Goal: Information Seeking & Learning: Check status

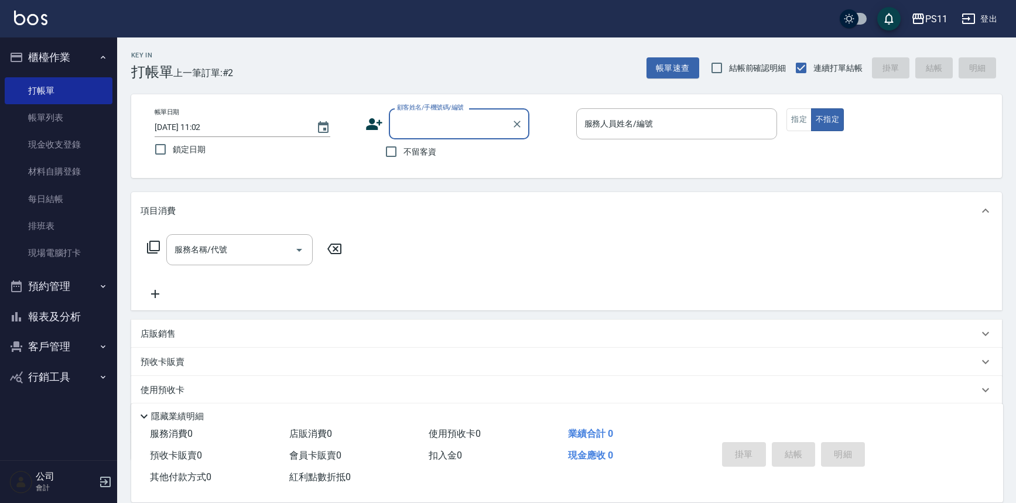
scroll to position [67, 0]
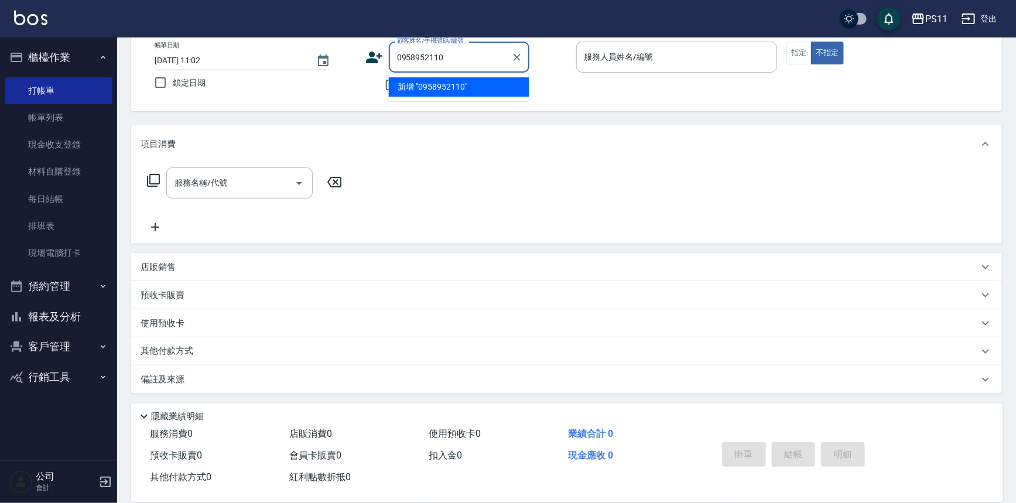
type input "0958952110"
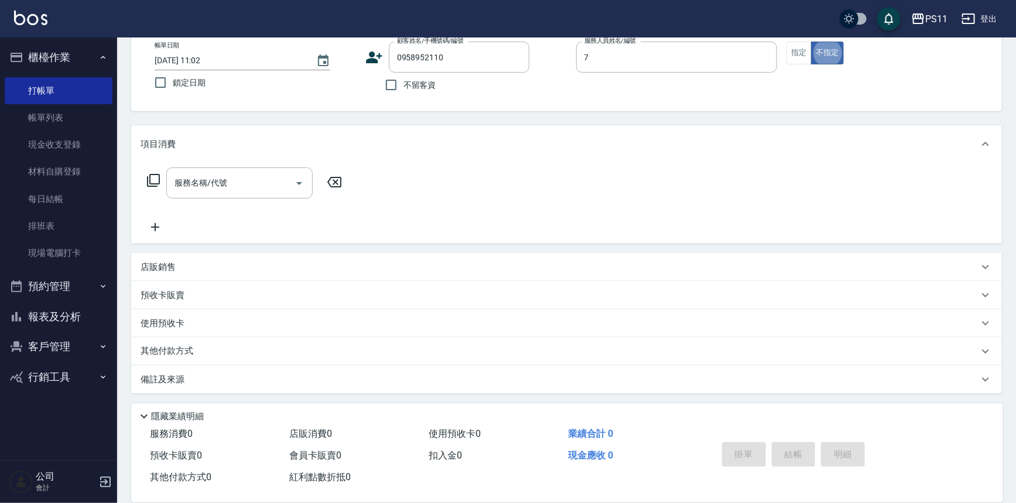
type input "陳昱如-7"
type button "false"
click at [467, 56] on input "0958952110" at bounding box center [450, 57] width 112 height 20
click at [436, 57] on input "0958952110" at bounding box center [450, 57] width 112 height 20
click at [419, 63] on input "0958952110" at bounding box center [450, 57] width 112 height 20
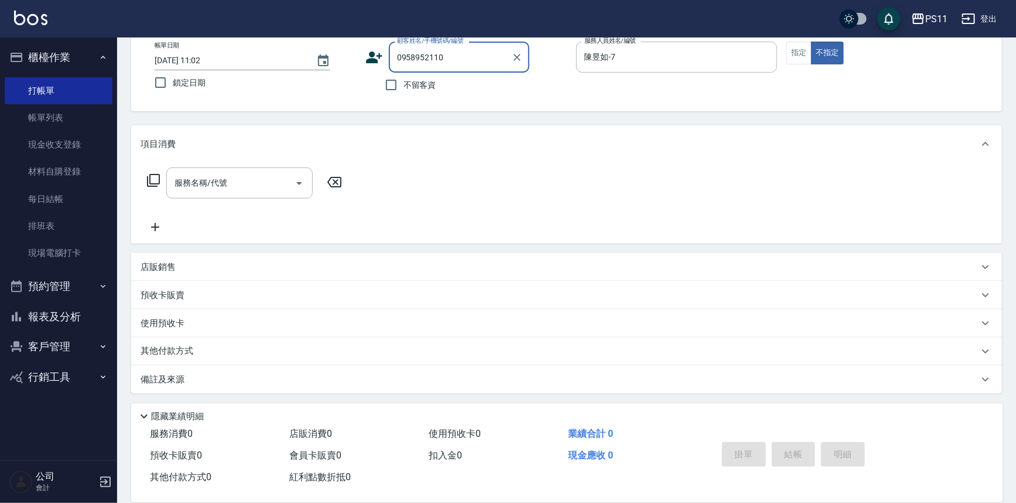
click at [413, 60] on input "0958952110" at bounding box center [450, 57] width 112 height 20
click at [470, 67] on div "0958952110 顧客姓名/手機號碼/編號" at bounding box center [459, 57] width 141 height 31
click at [433, 45] on div "0958952110 顧客姓名/手機號碼/編號" at bounding box center [459, 57] width 141 height 31
drag, startPoint x: 454, startPoint y: 59, endPoint x: 464, endPoint y: 84, distance: 27.3
click at [454, 59] on input "0958952110" at bounding box center [450, 57] width 112 height 20
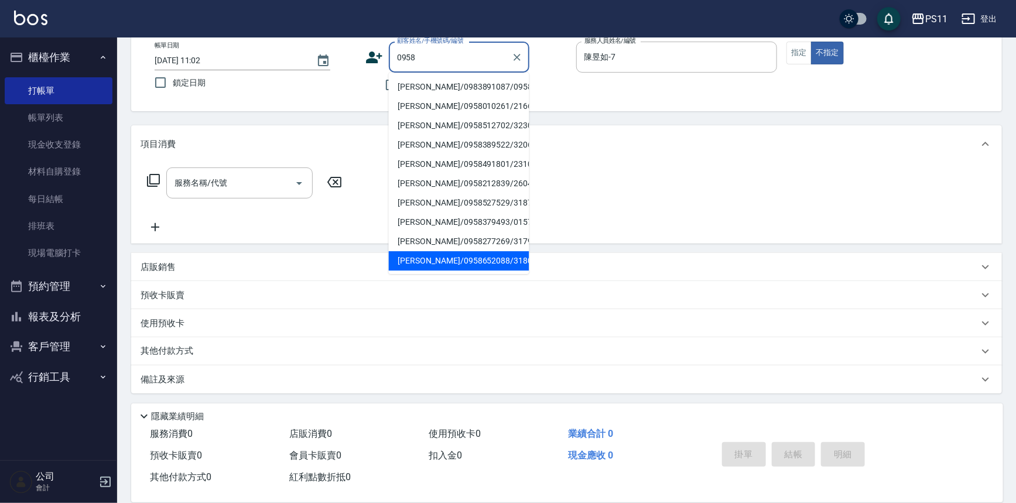
type input "0958952110"
click at [53, 345] on button "客戶管理" at bounding box center [59, 346] width 108 height 30
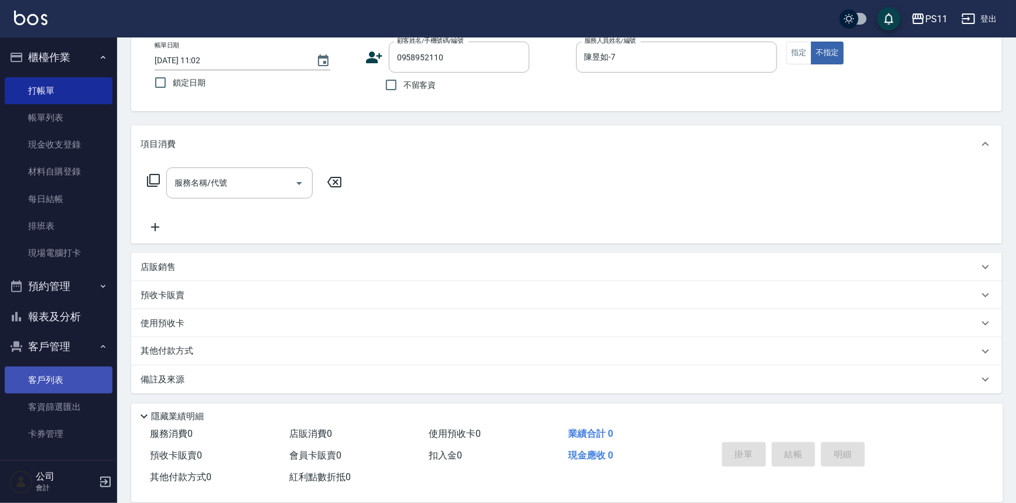
click at [54, 386] on link "客戶列表" at bounding box center [59, 380] width 108 height 27
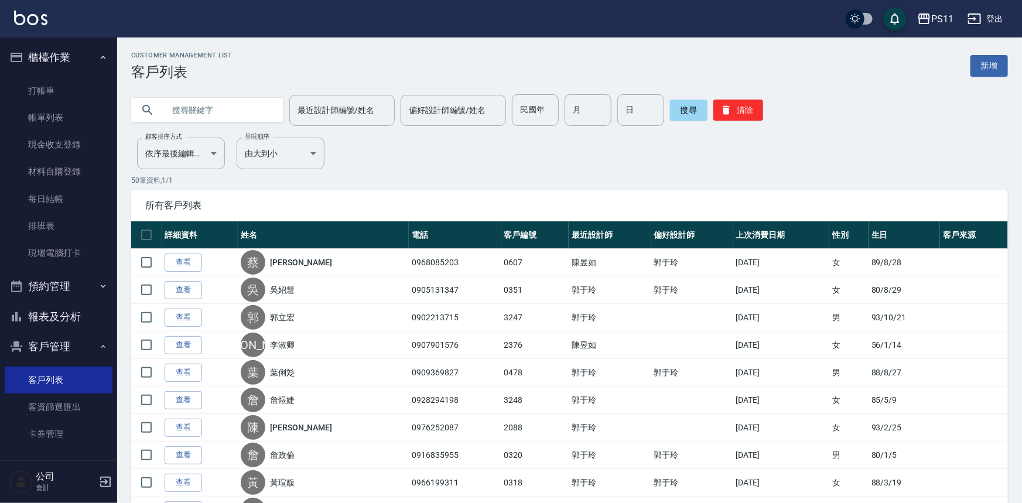
click at [217, 107] on input "text" at bounding box center [219, 110] width 110 height 32
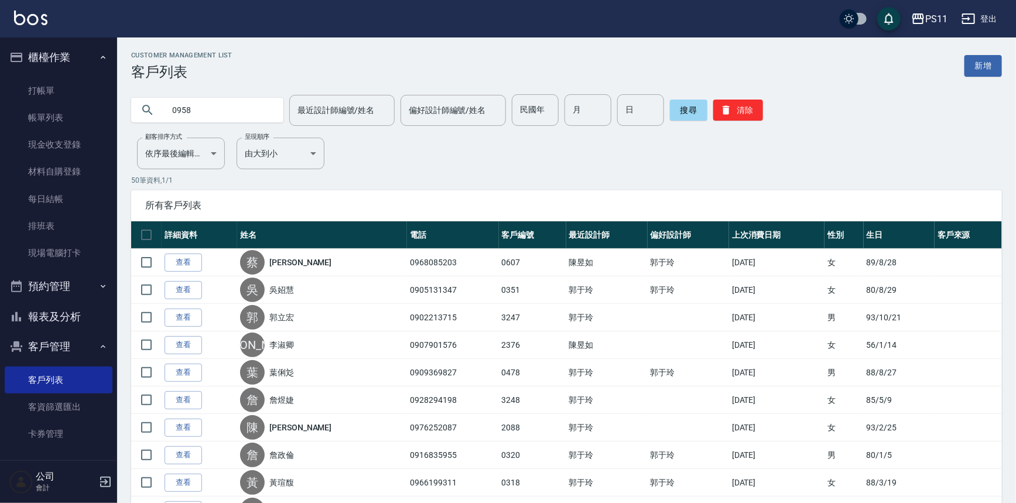
type input "0958"
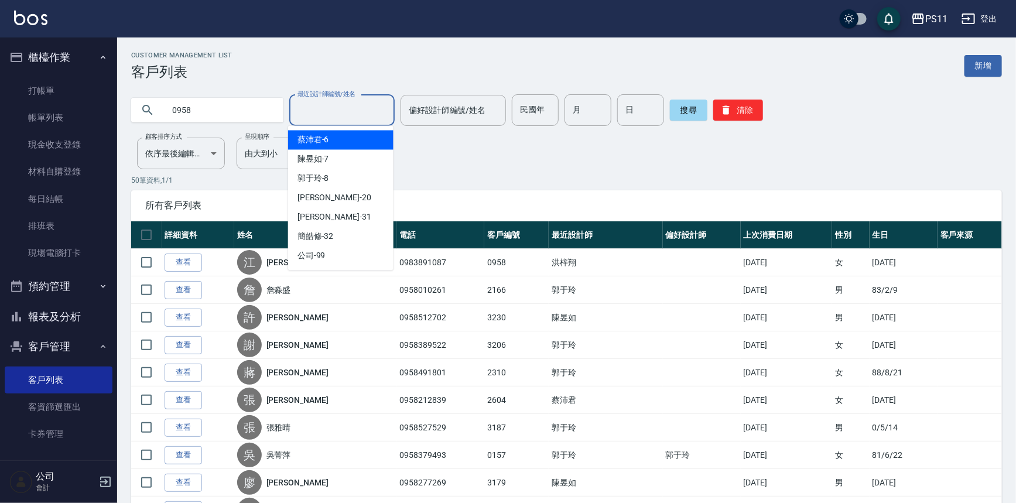
click at [348, 112] on input "最近設計師編號/姓名" at bounding box center [342, 110] width 95 height 20
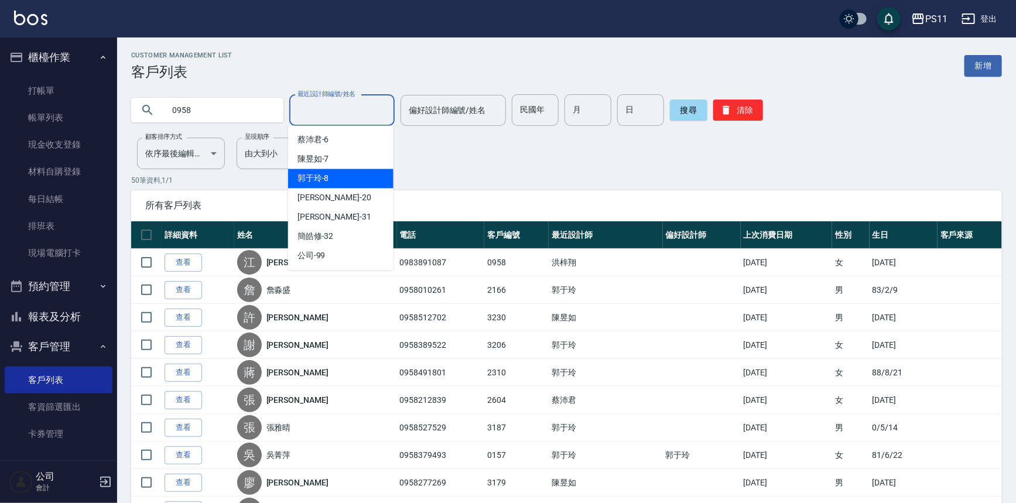
click at [349, 159] on div "[PERSON_NAME]-7" at bounding box center [340, 159] width 105 height 19
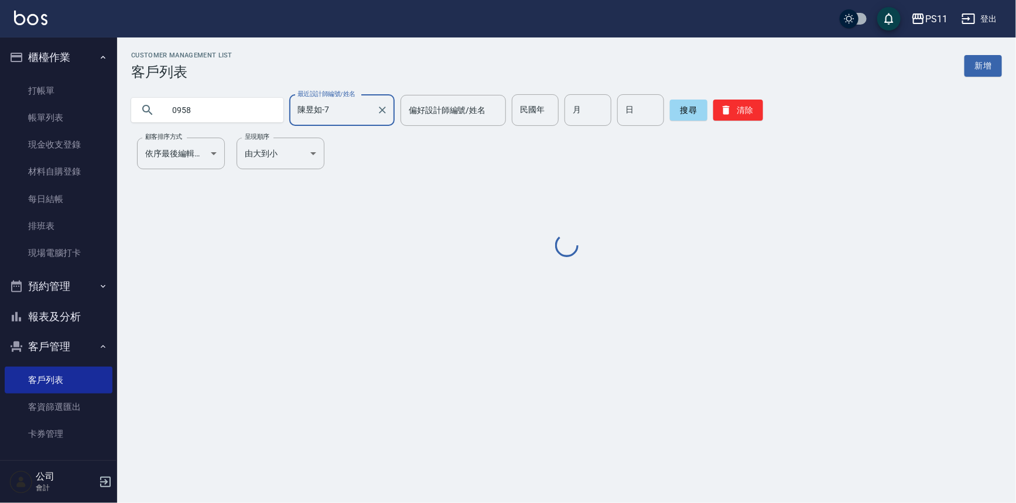
type input "陳昱如-7"
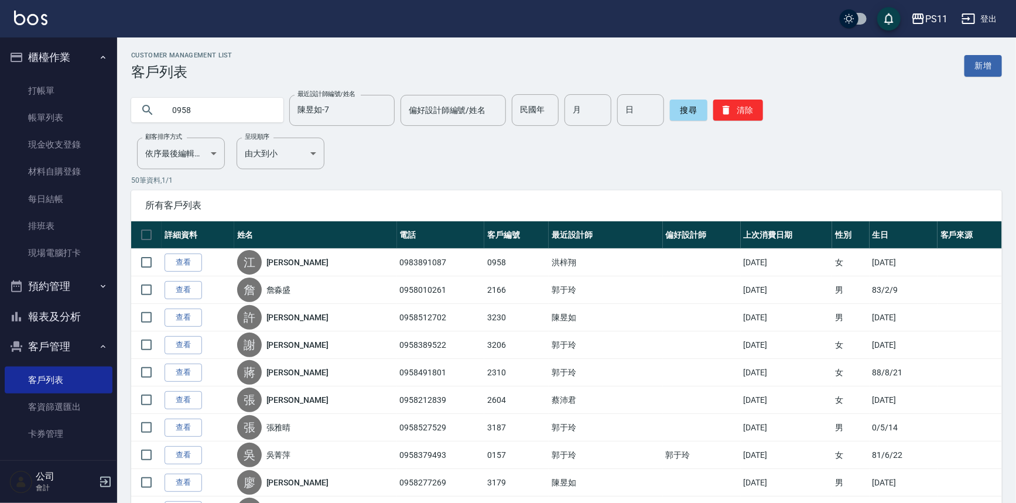
click at [186, 118] on input "0958" at bounding box center [219, 110] width 110 height 32
click at [263, 106] on input "0958" at bounding box center [219, 110] width 110 height 32
type input "0"
type input "何"
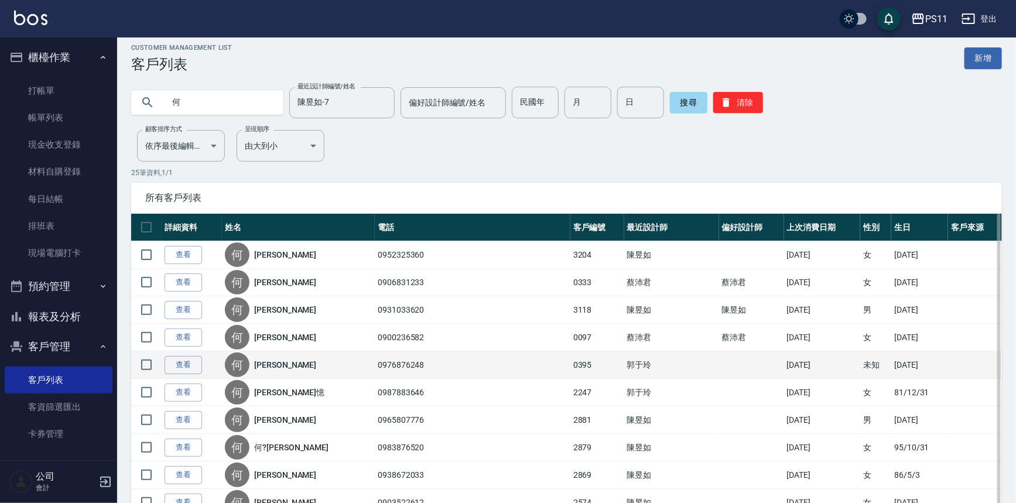
scroll to position [53, 0]
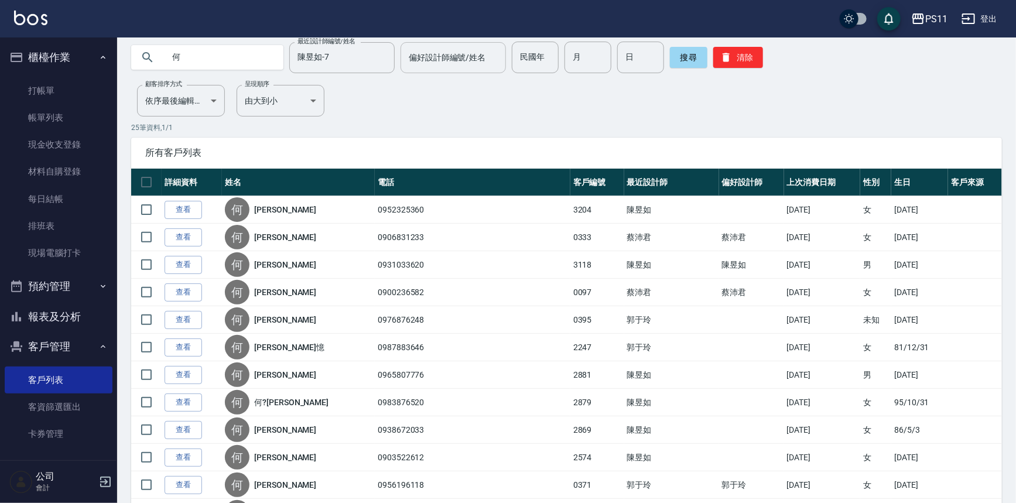
click at [461, 70] on div "偏好設計師編號/姓名" at bounding box center [453, 57] width 105 height 31
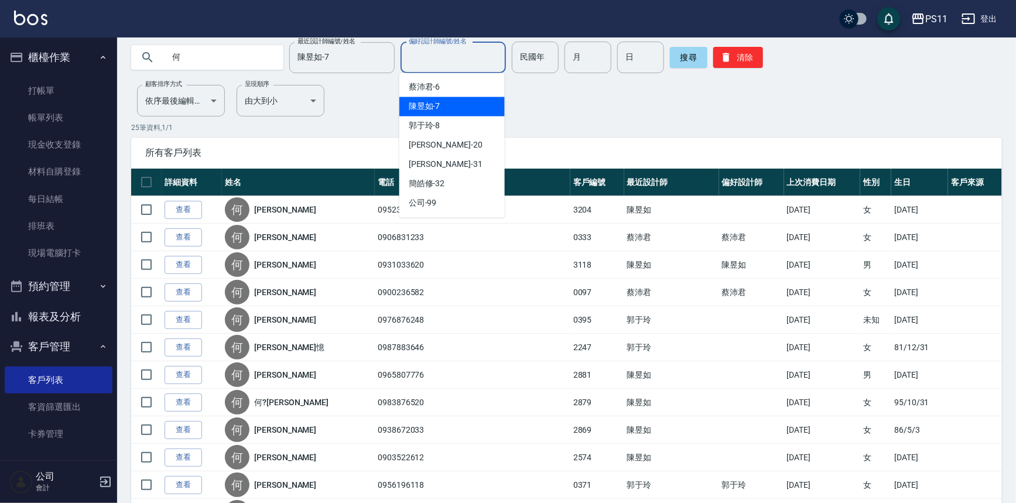
click at [477, 100] on div "[PERSON_NAME]-7" at bounding box center [451, 106] width 105 height 19
type input "陳昱如-7"
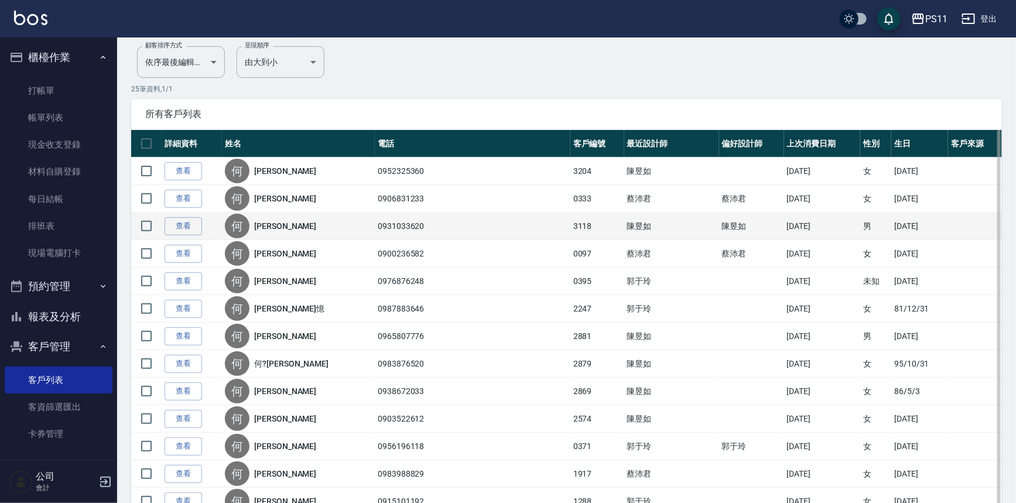
scroll to position [106, 0]
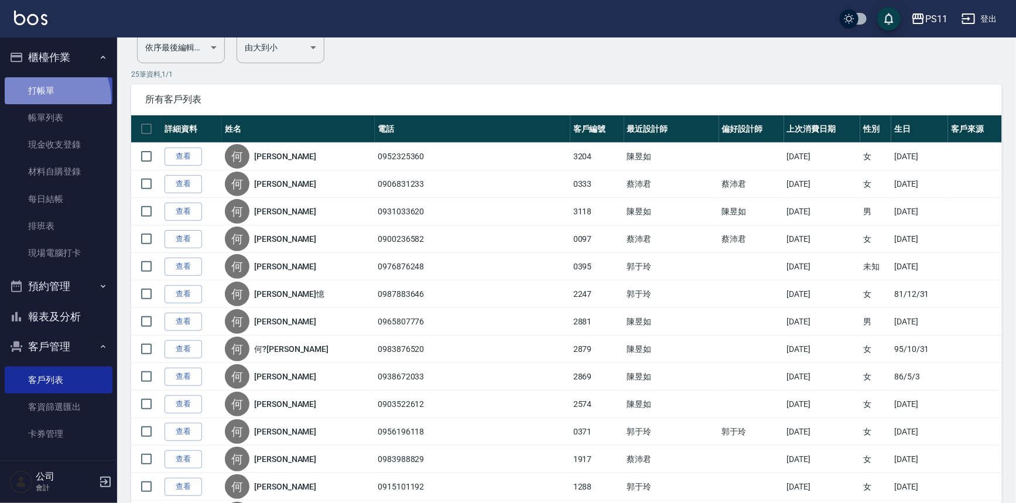
click at [48, 98] on link "打帳單" at bounding box center [59, 90] width 108 height 27
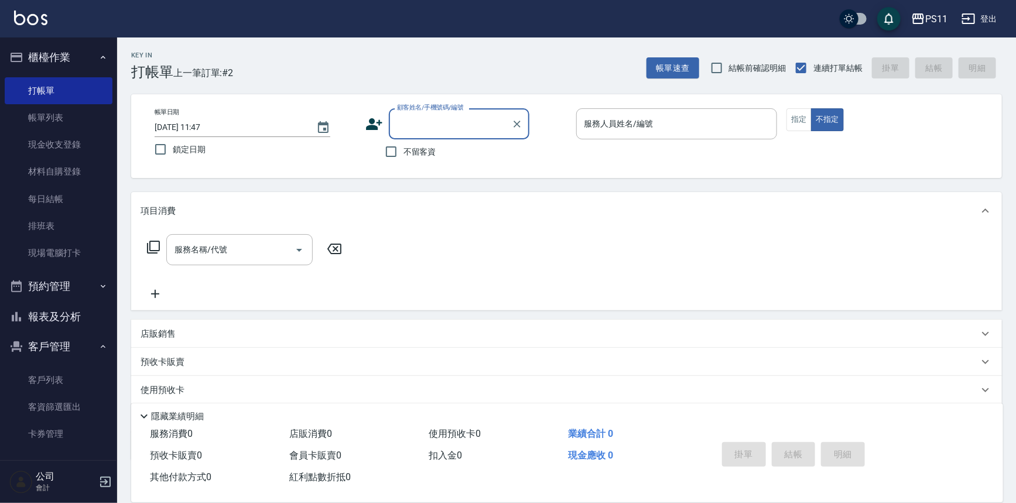
click at [461, 111] on div "顧客姓名/手機號碼/編號" at bounding box center [459, 123] width 141 height 31
type input "Judy/098888/0007"
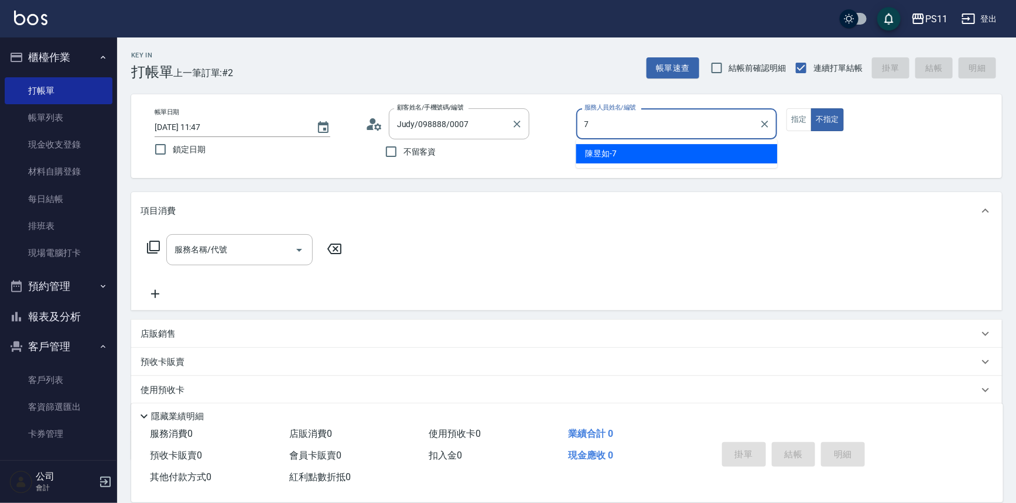
type input "陳昱如-7"
type button "false"
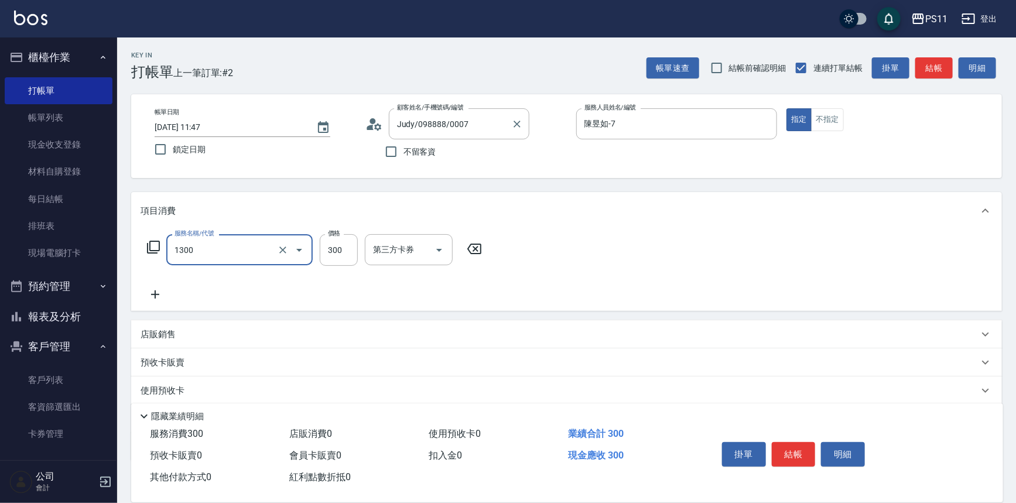
type input "洗髮300(1300)"
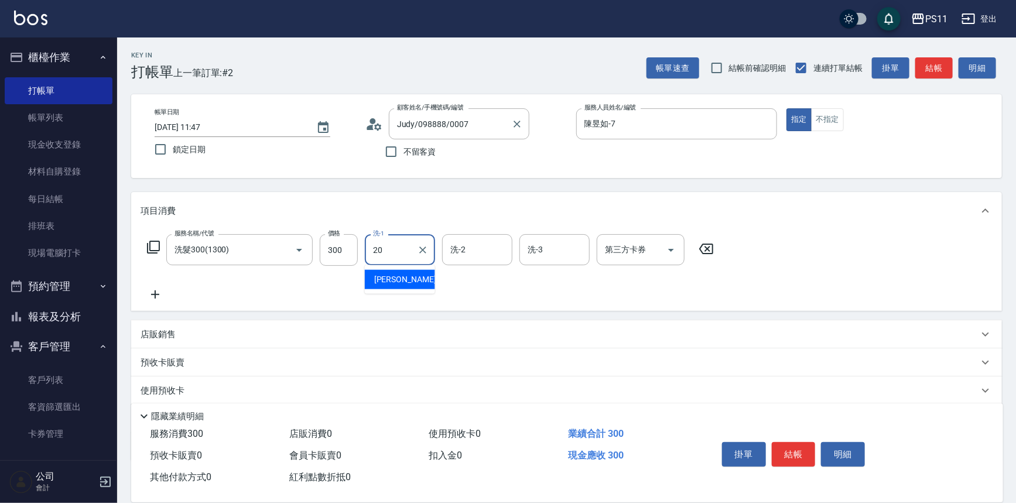
type input "[PERSON_NAME]-20"
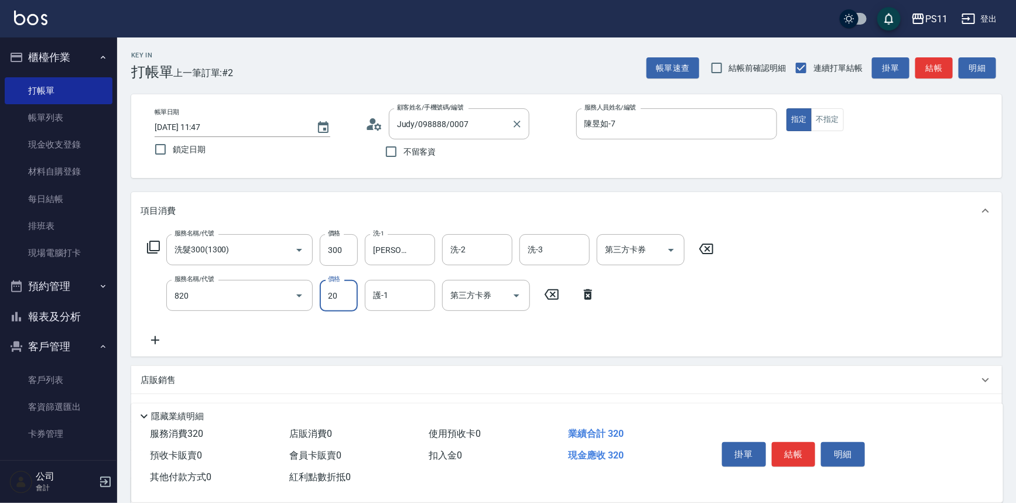
type input "潤絲(820)"
type input "[PERSON_NAME]-20"
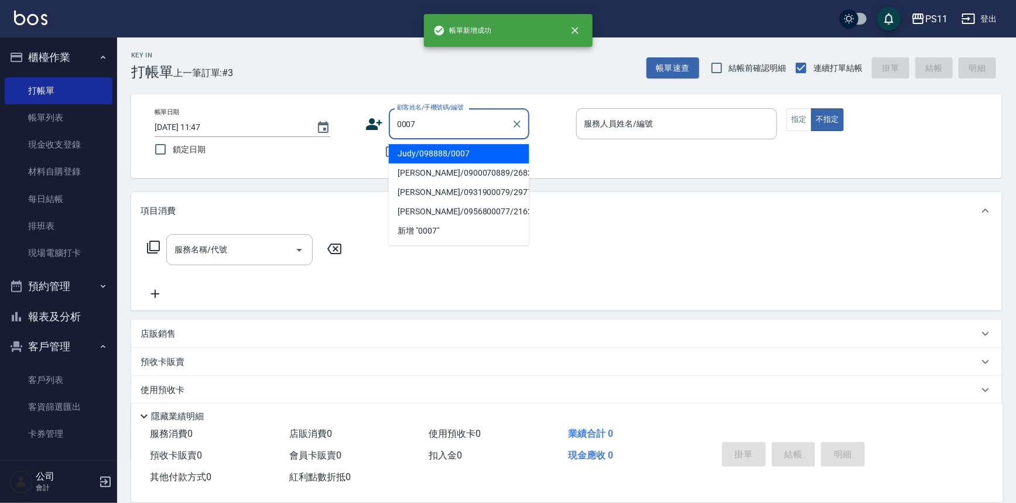
type input "Judy/098888/0007"
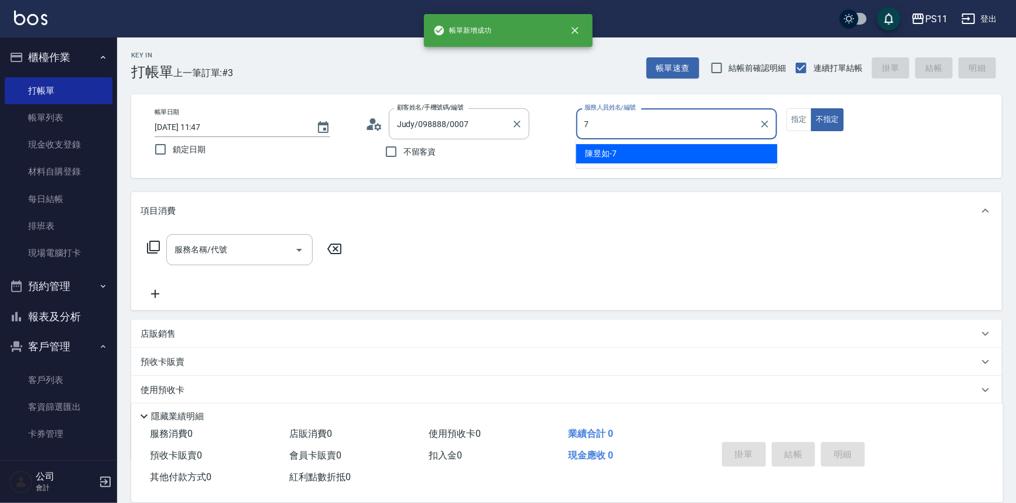
type input "陳昱如-7"
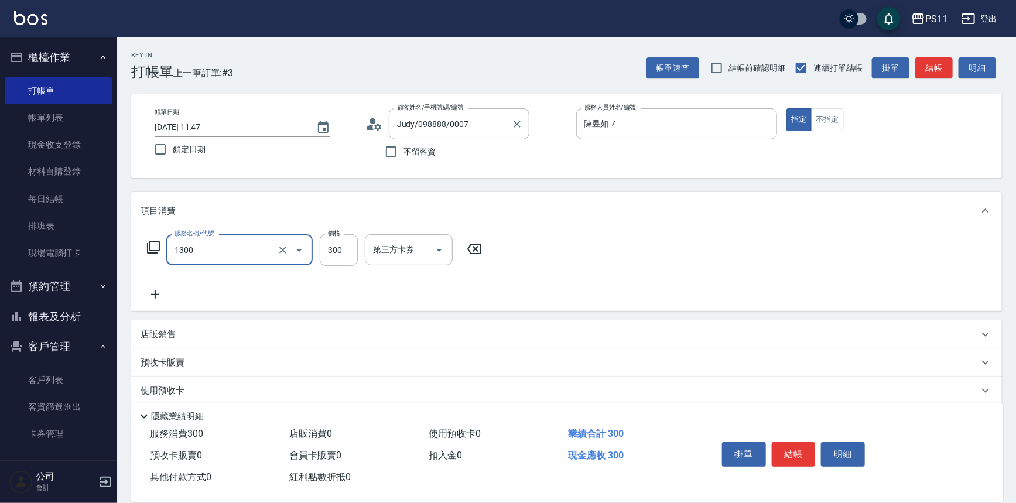
type input "洗髮300(1300)"
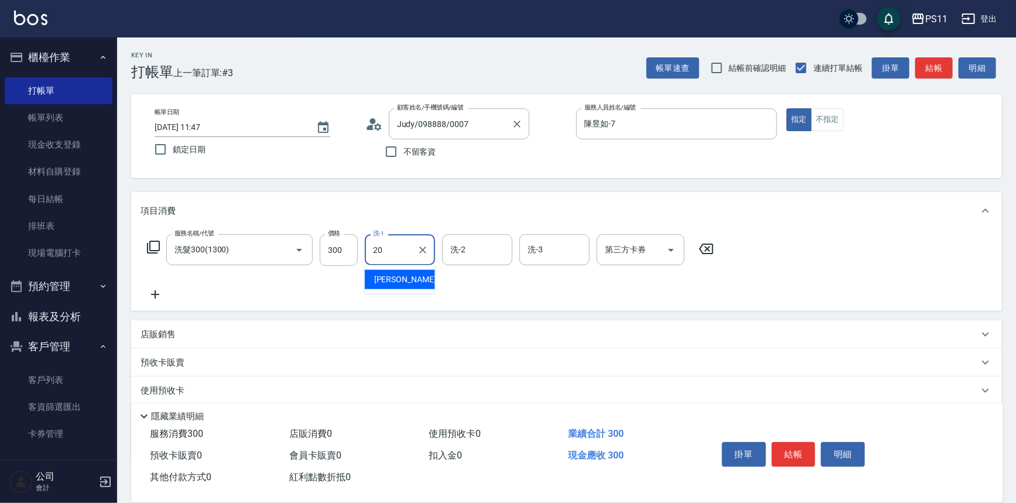
type input "[PERSON_NAME]-20"
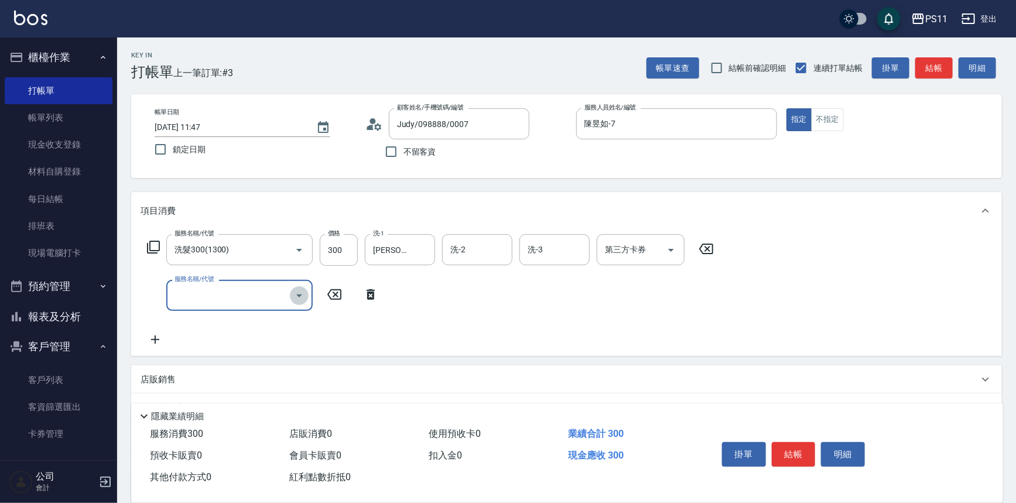
click at [293, 296] on icon "Open" at bounding box center [299, 296] width 14 height 14
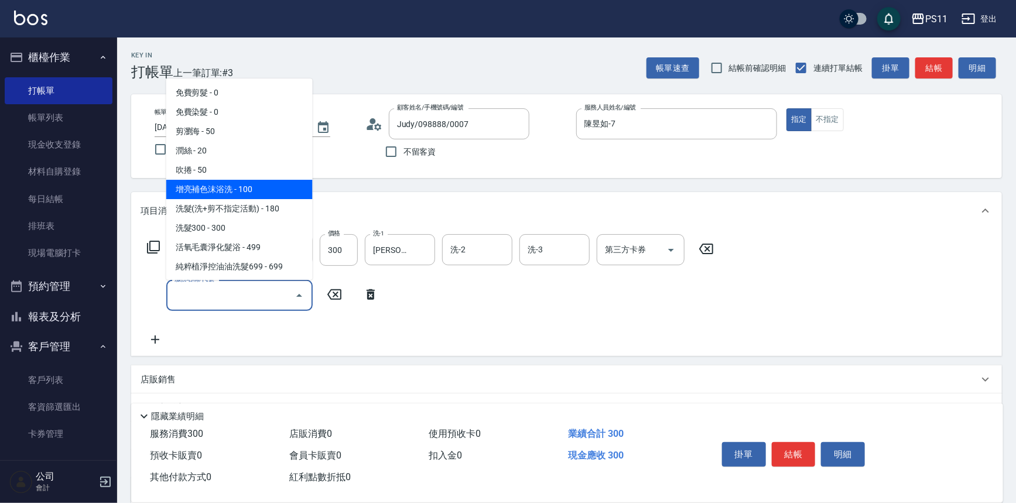
click at [268, 193] on span "增亮補色沫浴洗 - 100" at bounding box center [239, 189] width 146 height 19
type input "增亮補色沫浴洗(1100)"
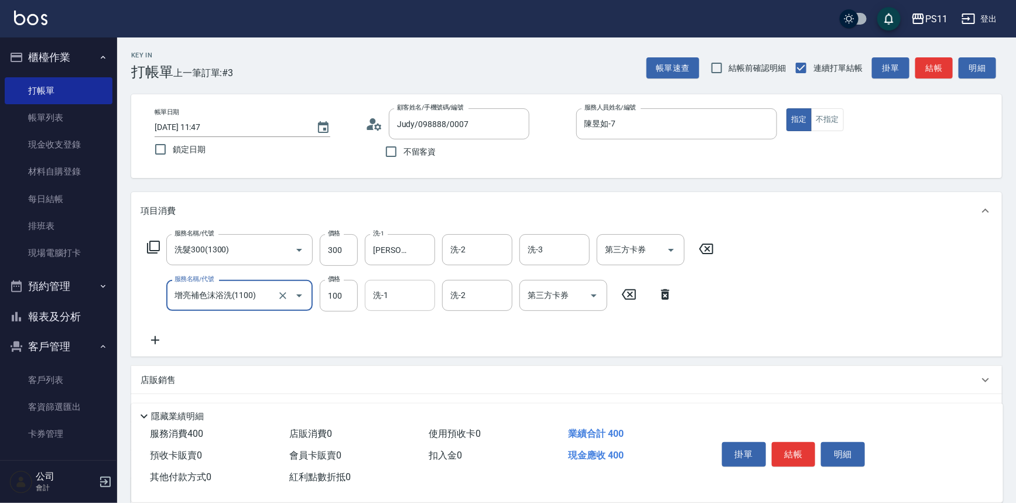
click at [434, 308] on div "洗-1" at bounding box center [400, 295] width 70 height 31
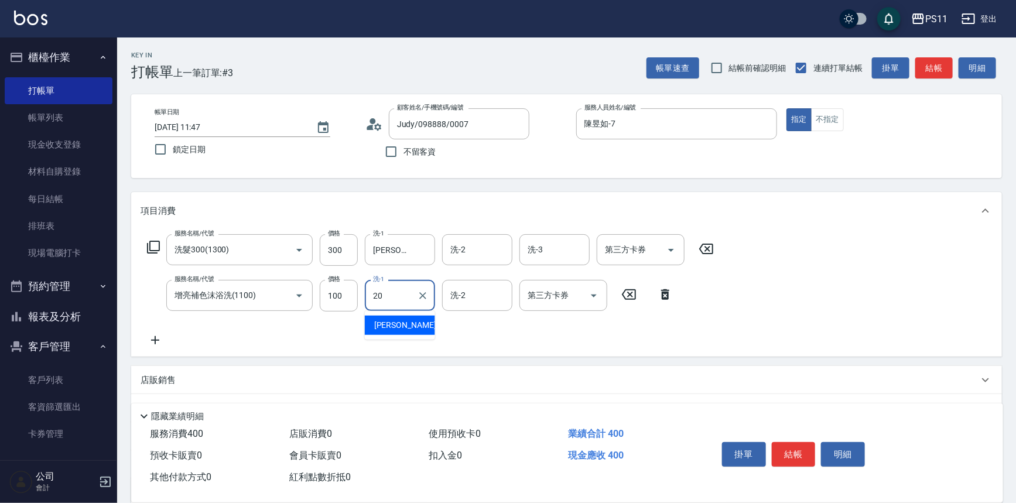
type input "[PERSON_NAME]-20"
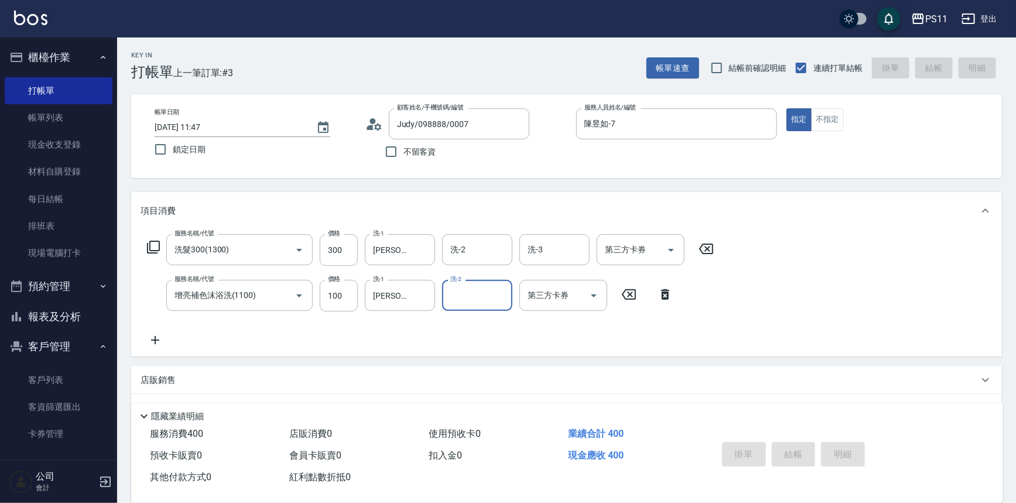
type input "[DATE] 11:48"
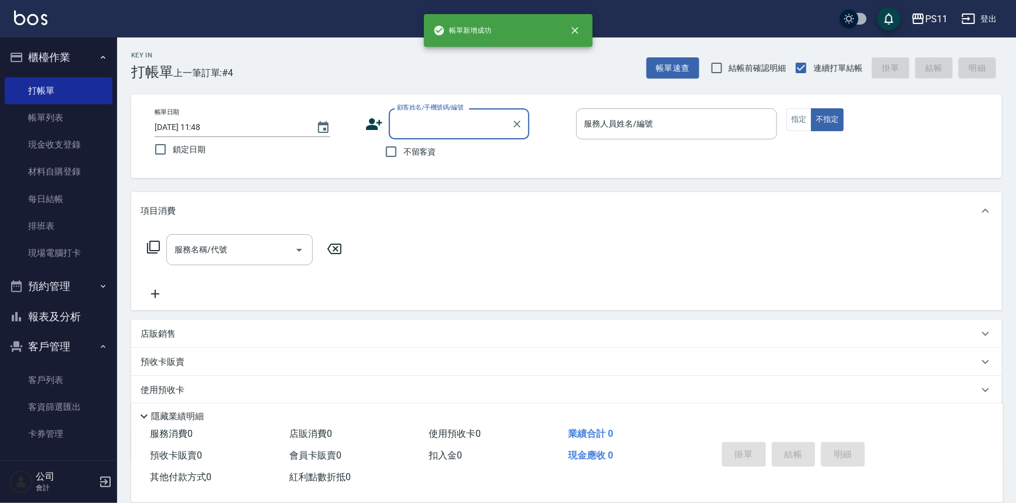
click at [481, 128] on input "顧客姓名/手機號碼/編號" at bounding box center [450, 124] width 112 height 20
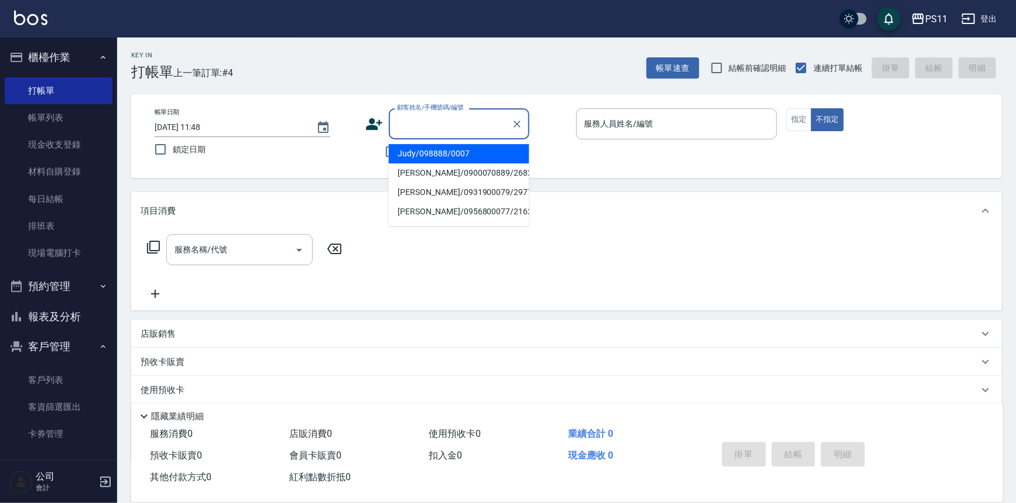
click at [490, 148] on li "Judy/098888/0007" at bounding box center [459, 153] width 141 height 19
type input "Judy/098888/0007"
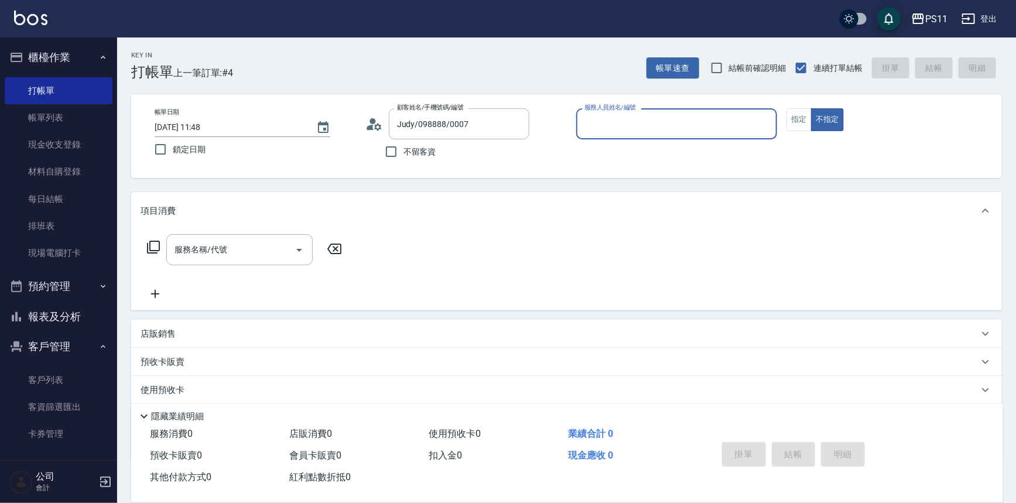
click at [679, 135] on div "服務人員姓名/編號" at bounding box center [676, 123] width 201 height 31
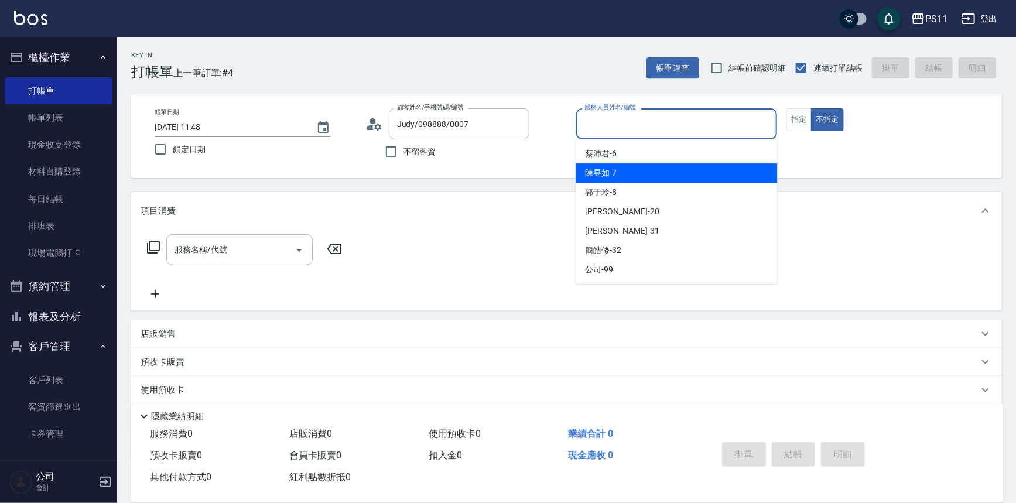
drag, startPoint x: 638, startPoint y: 169, endPoint x: 604, endPoint y: 165, distance: 34.3
click at [638, 169] on div "[PERSON_NAME]-7" at bounding box center [676, 172] width 201 height 19
type input "陳昱如-7"
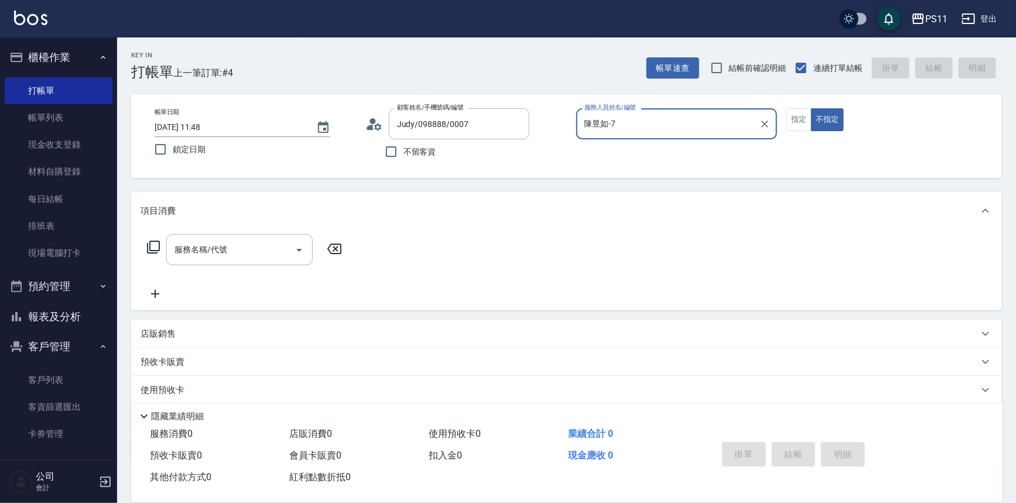
click at [801, 128] on button "指定" at bounding box center [799, 119] width 25 height 23
drag, startPoint x: 265, startPoint y: 258, endPoint x: 275, endPoint y: 261, distance: 10.0
click at [268, 258] on input "服務名稱/代號" at bounding box center [231, 250] width 118 height 20
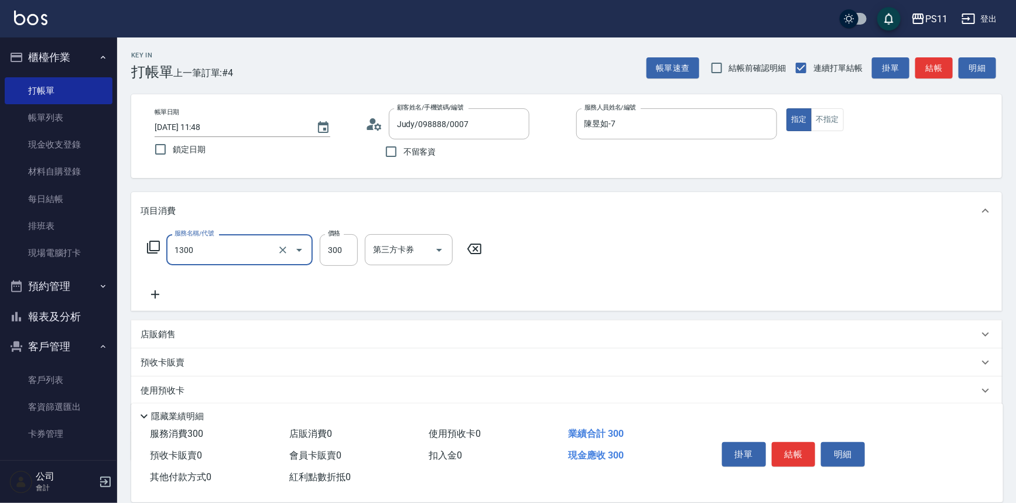
type input "洗髮300(1300)"
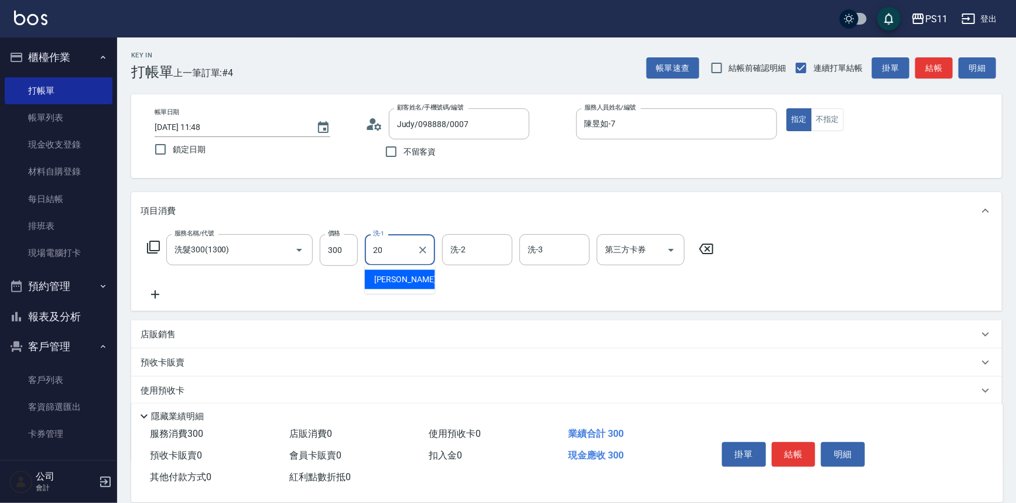
type input "[PERSON_NAME]-20"
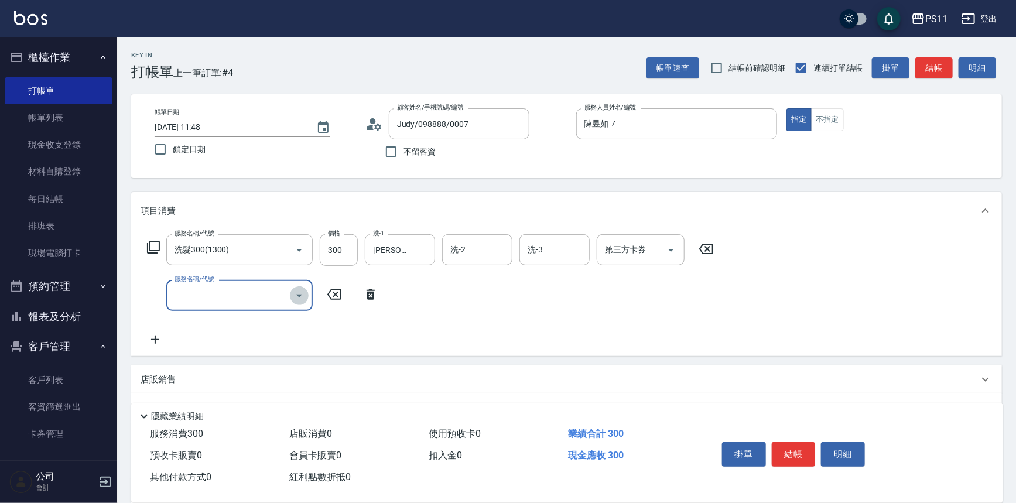
drag, startPoint x: 306, startPoint y: 295, endPoint x: 286, endPoint y: 298, distance: 20.1
click at [305, 295] on button "Open" at bounding box center [299, 295] width 19 height 19
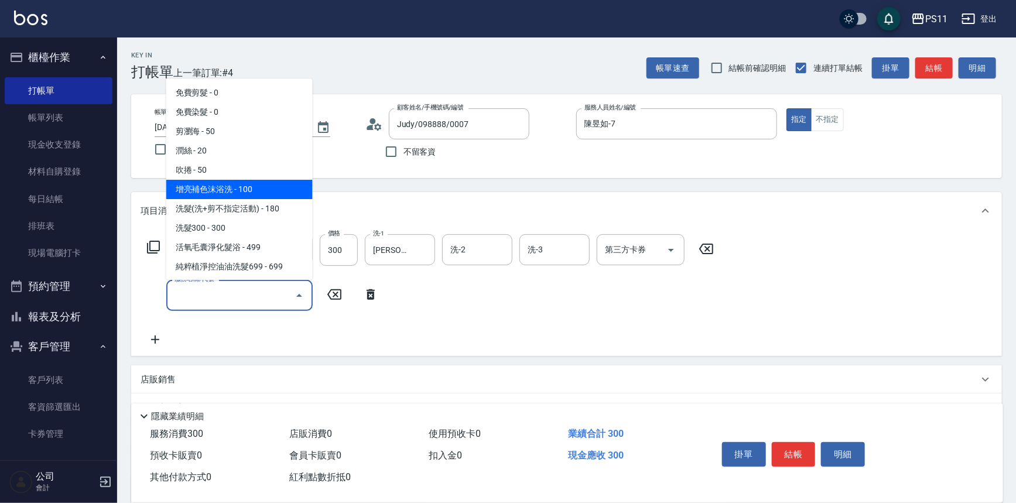
click at [292, 189] on span "增亮補色沫浴洗 - 100" at bounding box center [239, 189] width 146 height 19
type input "增亮補色沫浴洗(1100)"
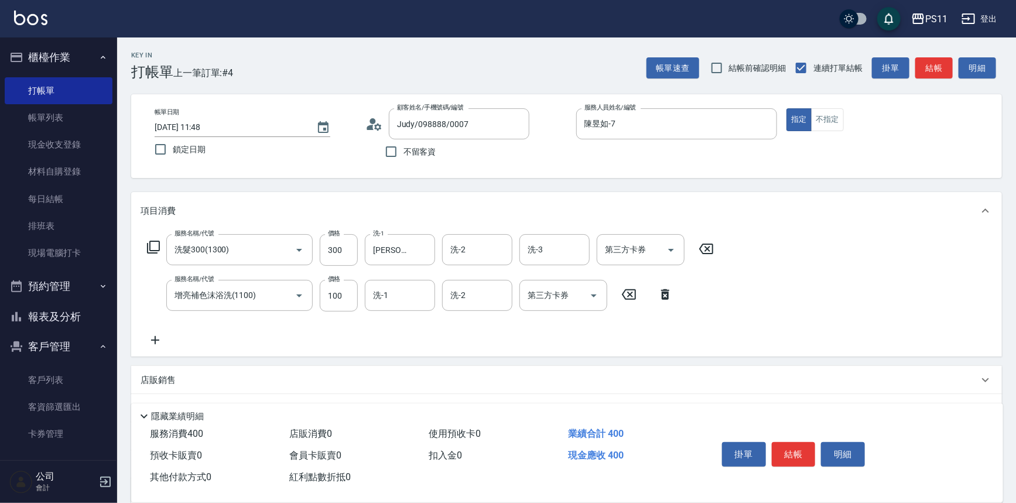
drag, startPoint x: 392, startPoint y: 316, endPoint x: 401, endPoint y: 308, distance: 11.2
click at [393, 316] on div "服務名稱/代號 洗髮300(1300) 服務名稱/代號 價格 300 價格 洗-1 [PERSON_NAME]-20 洗-1 洗-2 洗-2 洗-3 洗-3 …" at bounding box center [431, 290] width 580 height 113
drag, startPoint x: 401, startPoint y: 308, endPoint x: 384, endPoint y: 307, distance: 17.0
click at [401, 307] on div "洗-1" at bounding box center [400, 295] width 70 height 31
type input "[PERSON_NAME]-20"
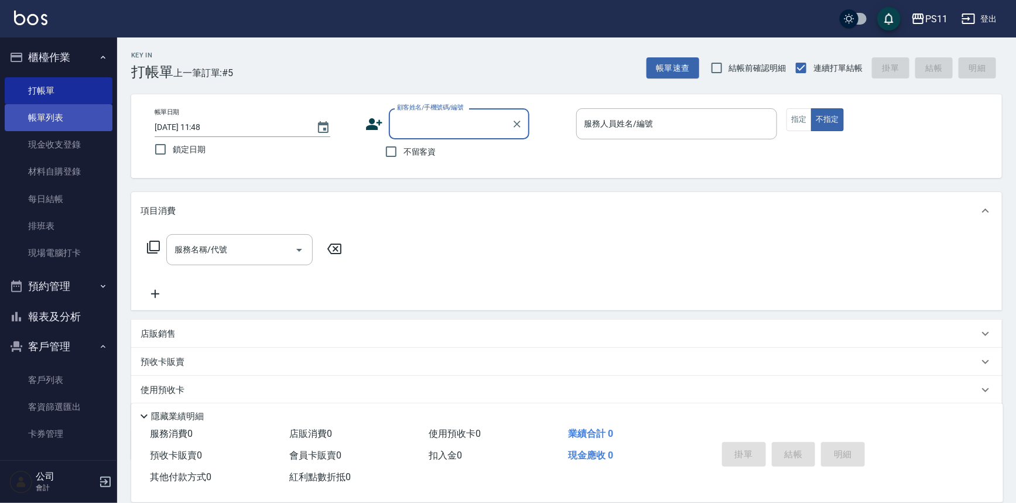
click at [69, 104] on link "帳單列表" at bounding box center [59, 117] width 108 height 27
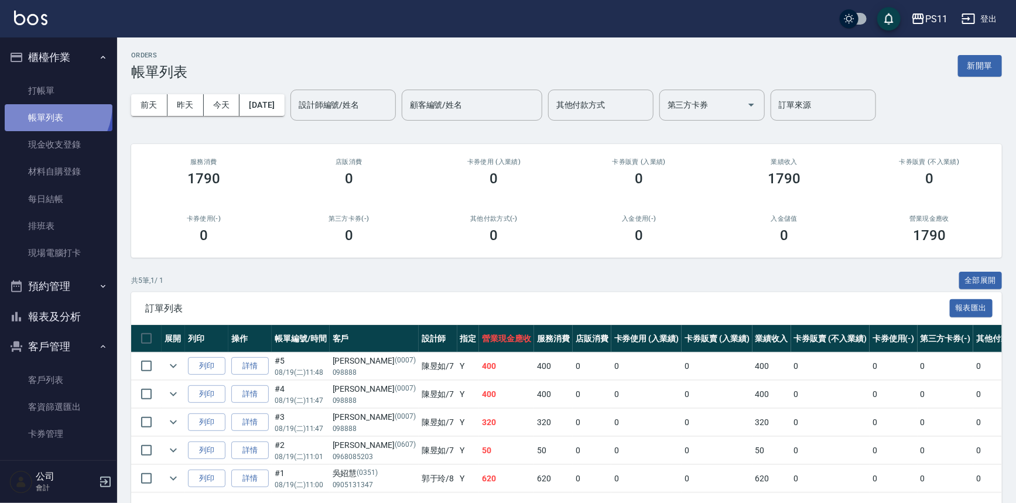
click at [45, 105] on link "帳單列表" at bounding box center [59, 117] width 108 height 27
click at [53, 98] on link "打帳單" at bounding box center [59, 90] width 108 height 27
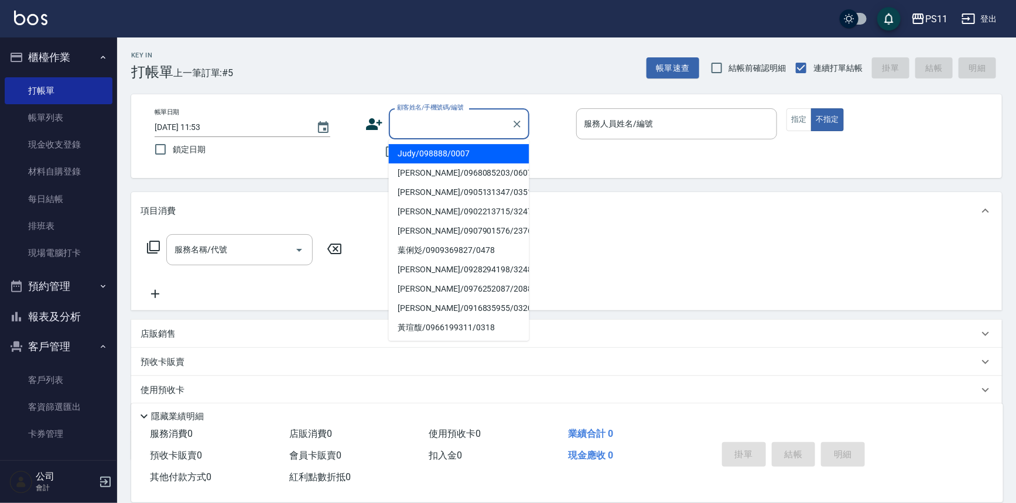
click at [445, 119] on input "顧客姓名/手機號碼/編號" at bounding box center [450, 124] width 112 height 20
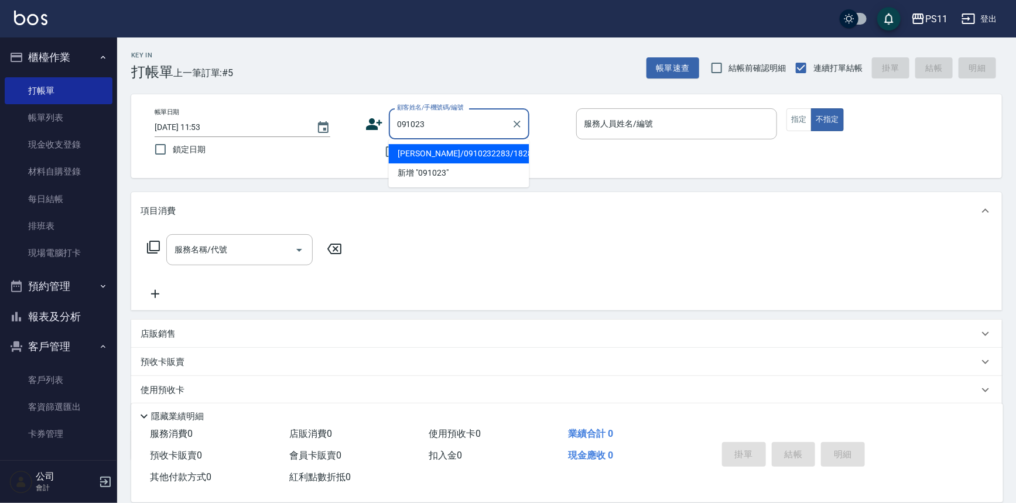
click at [474, 156] on li "[PERSON_NAME]/0910232283/1828" at bounding box center [459, 153] width 141 height 19
type input "[PERSON_NAME]/0910232283/1828"
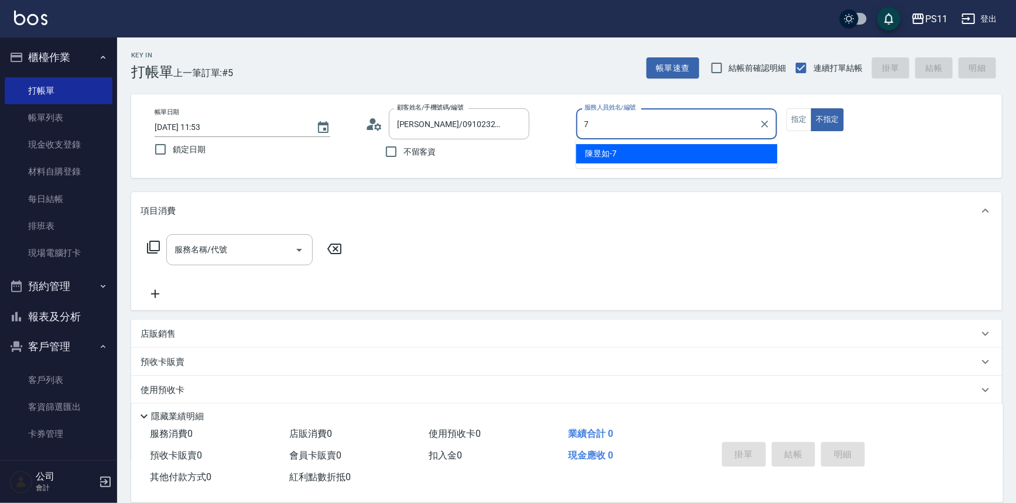
type input "陳昱如-7"
type button "false"
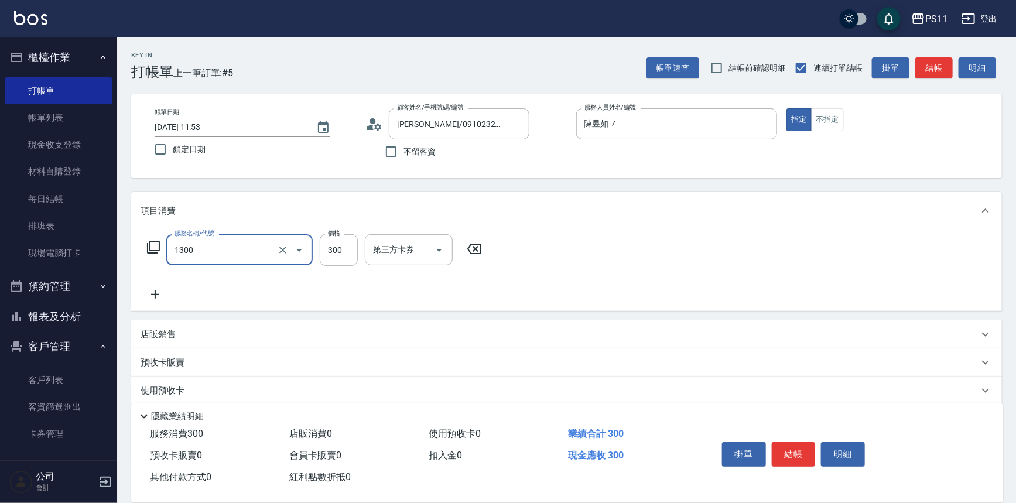
type input "洗髮300(1300)"
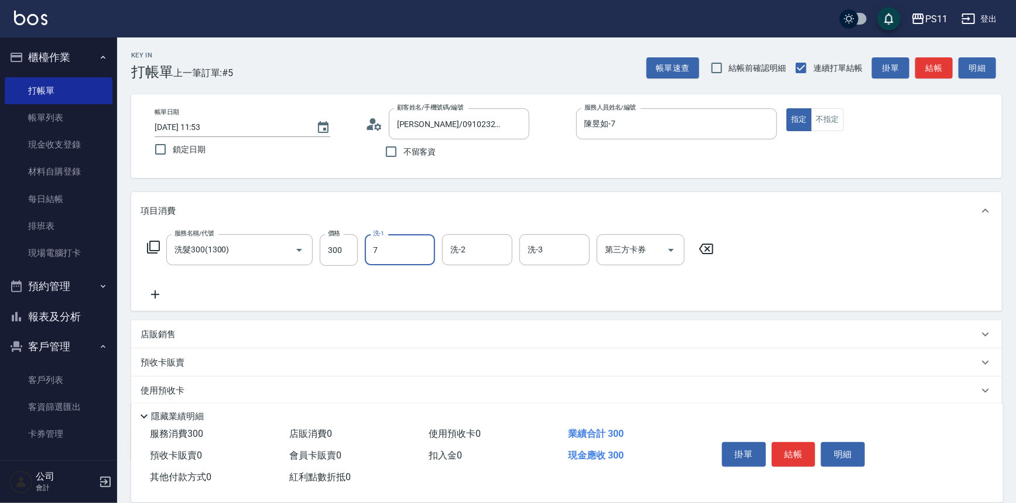
type input "陳昱如-7"
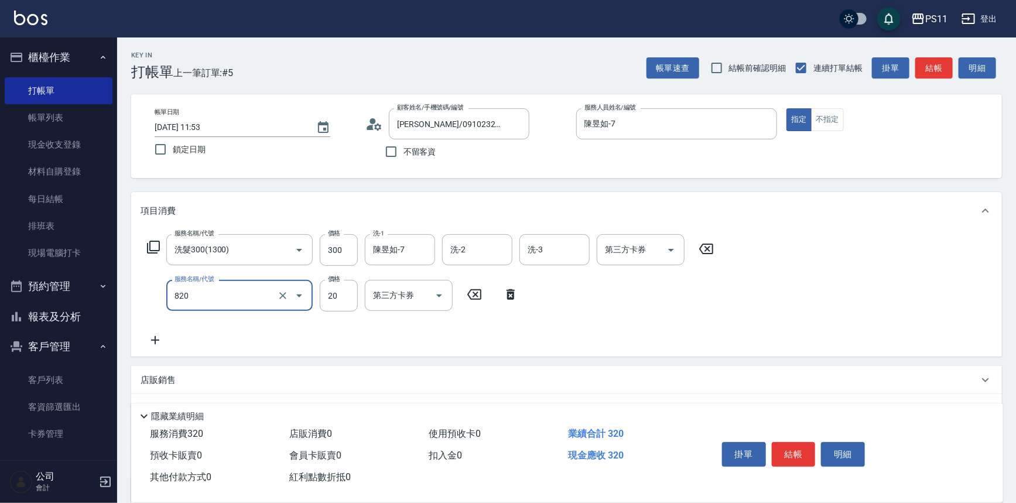
type input "潤絲(820)"
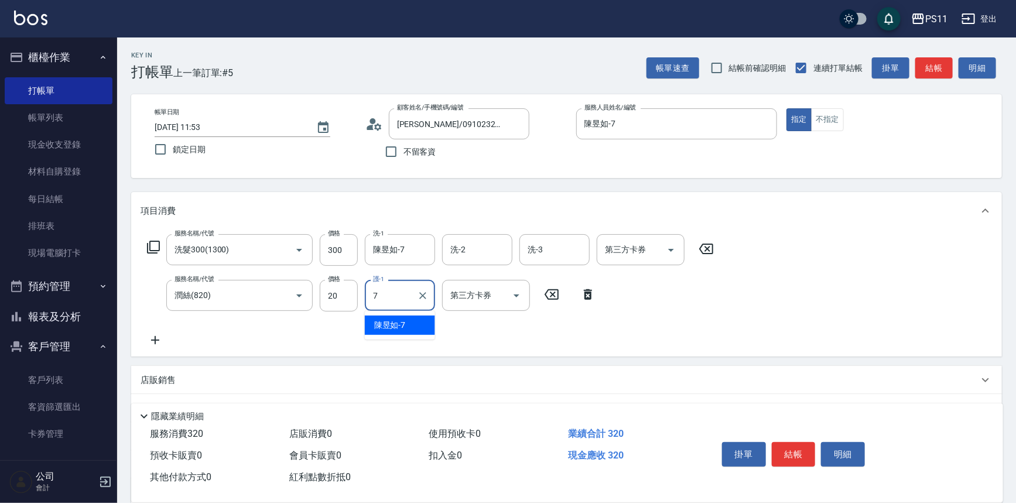
type input "陳昱如-7"
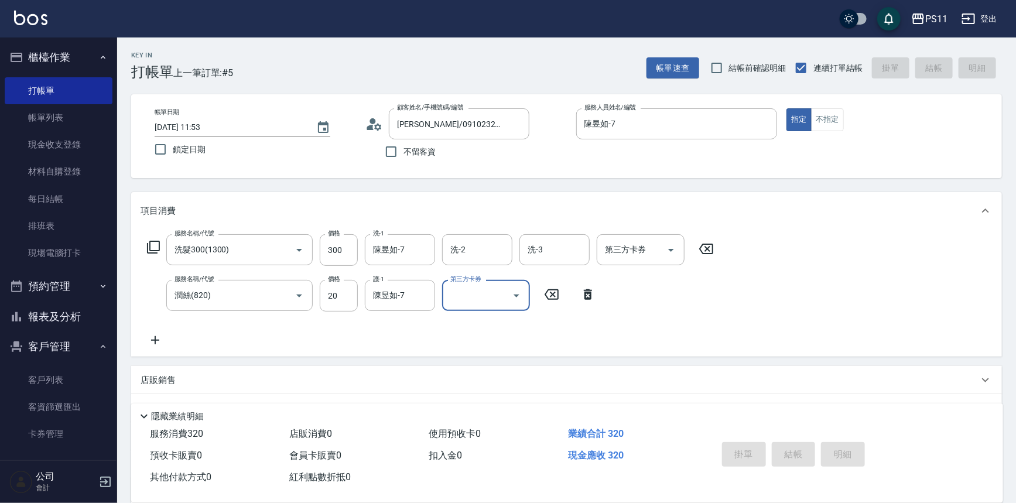
type input "[DATE] 11:56"
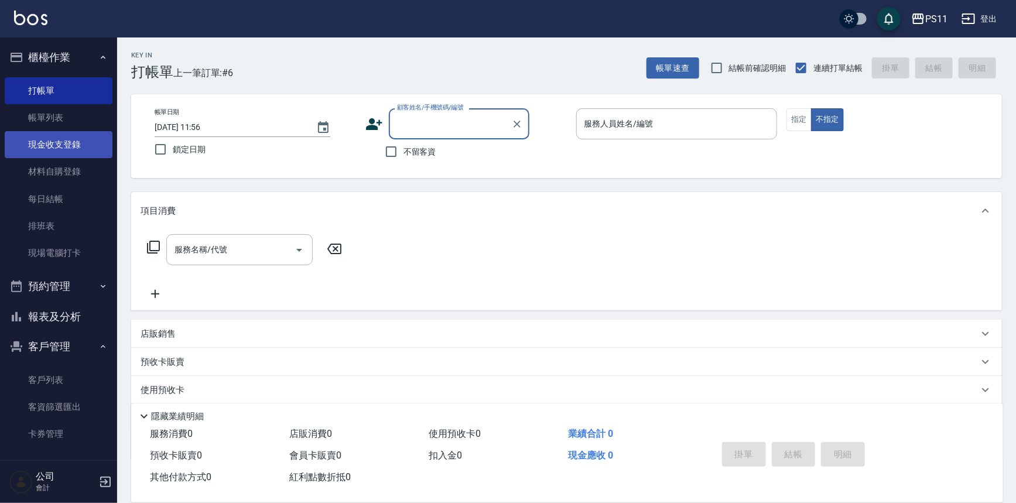
click at [86, 134] on link "現金收支登錄" at bounding box center [59, 144] width 108 height 27
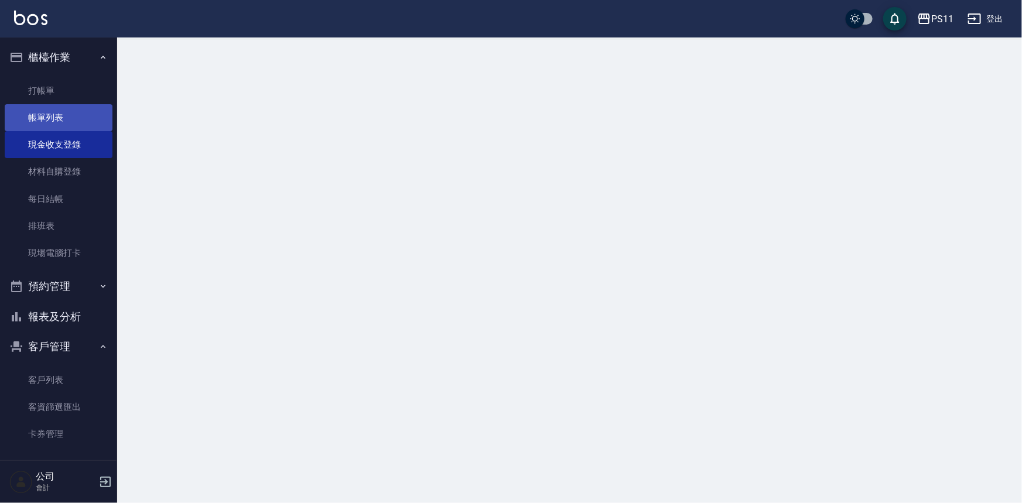
click at [89, 122] on link "帳單列表" at bounding box center [59, 117] width 108 height 27
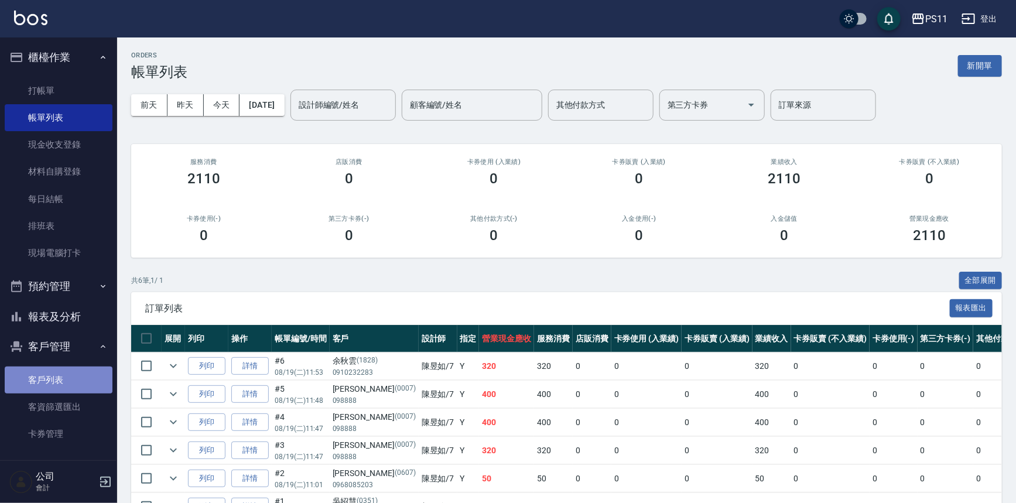
click at [59, 370] on link "客戶列表" at bounding box center [59, 380] width 108 height 27
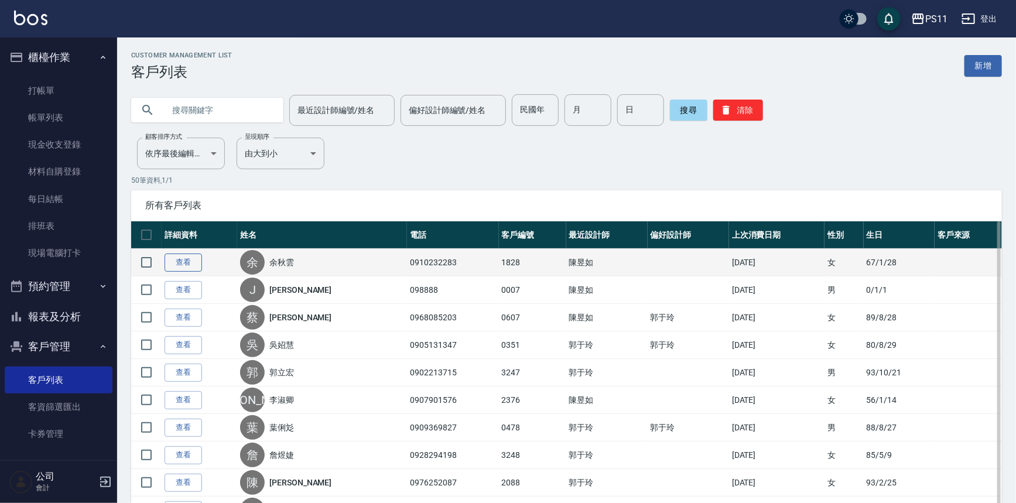
click at [187, 265] on link "查看" at bounding box center [183, 263] width 37 height 18
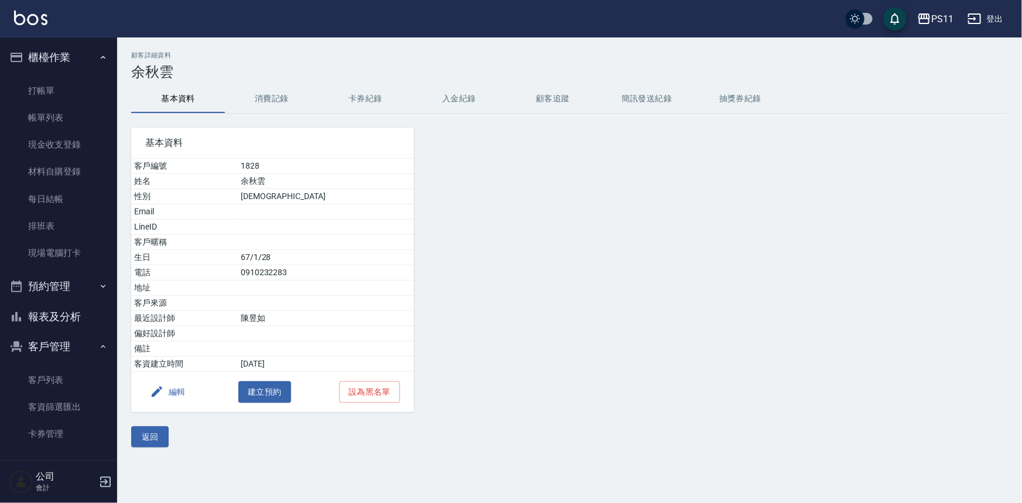
click at [84, 311] on button "報表及分析" at bounding box center [59, 317] width 108 height 30
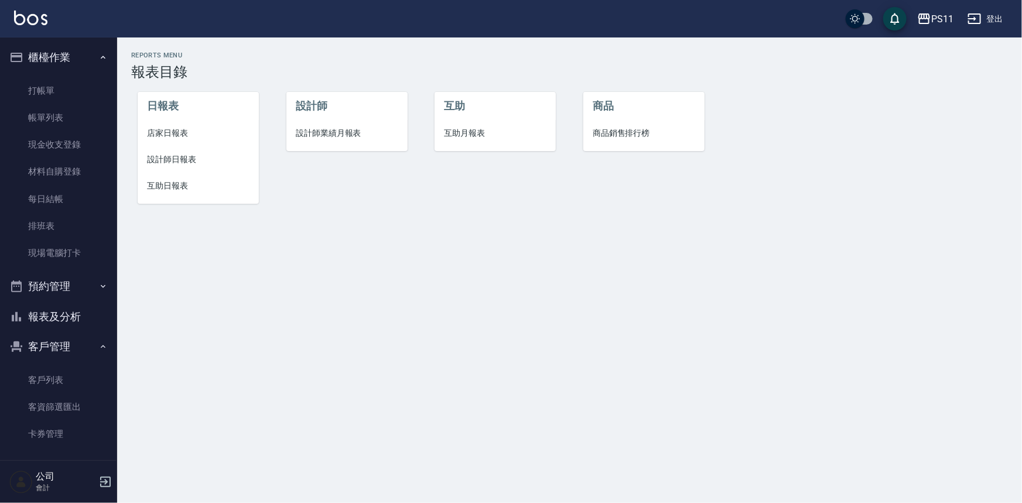
click at [201, 153] on span "設計師日報表" at bounding box center [198, 159] width 102 height 12
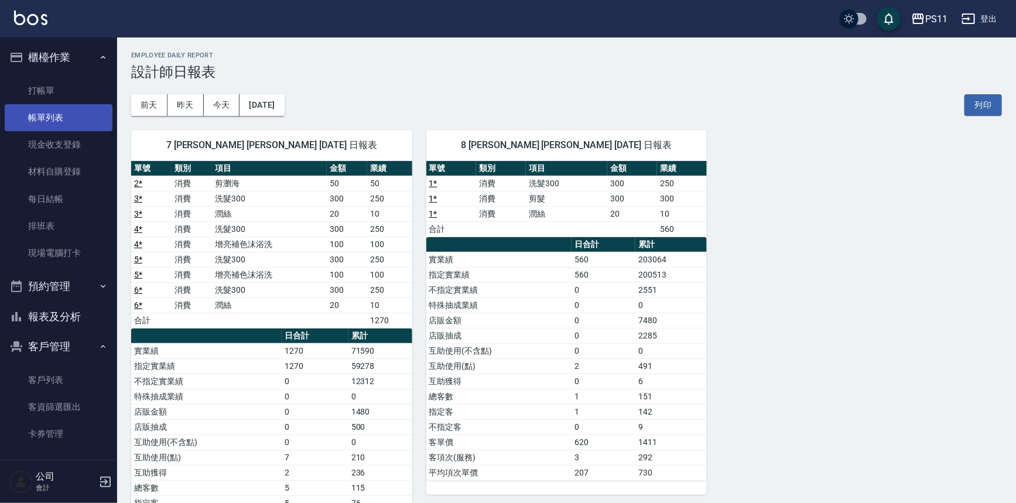
click at [63, 125] on link "帳單列表" at bounding box center [59, 117] width 108 height 27
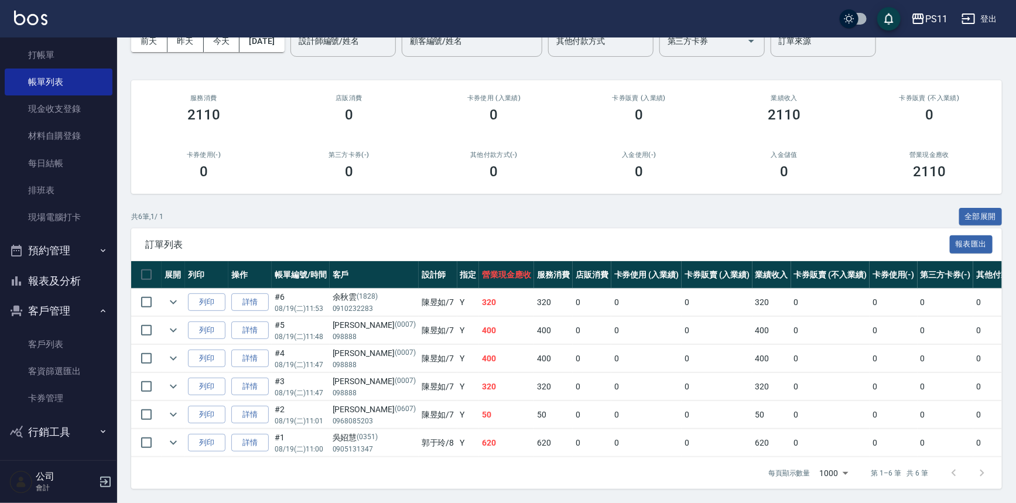
scroll to position [70, 0]
click at [59, 336] on link "客戶列表" at bounding box center [59, 344] width 108 height 27
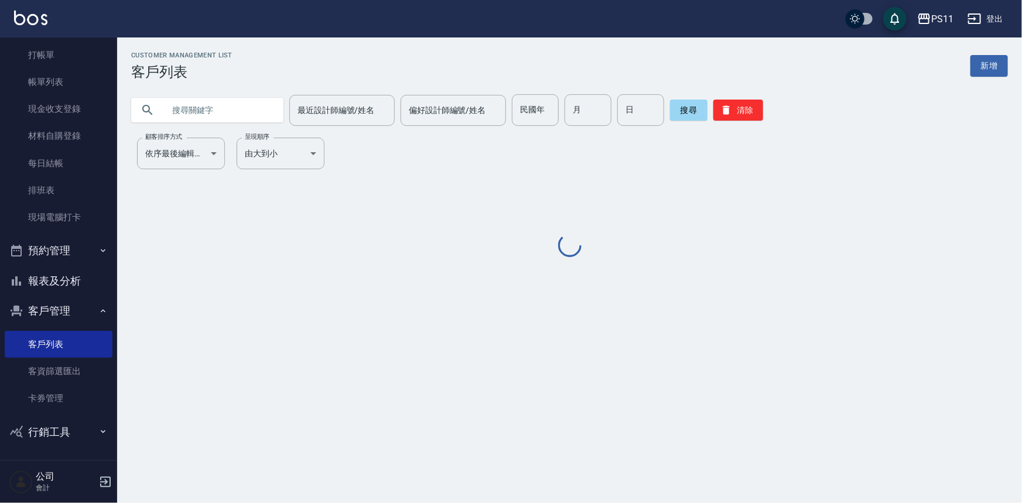
click at [240, 116] on input "text" at bounding box center [219, 110] width 110 height 32
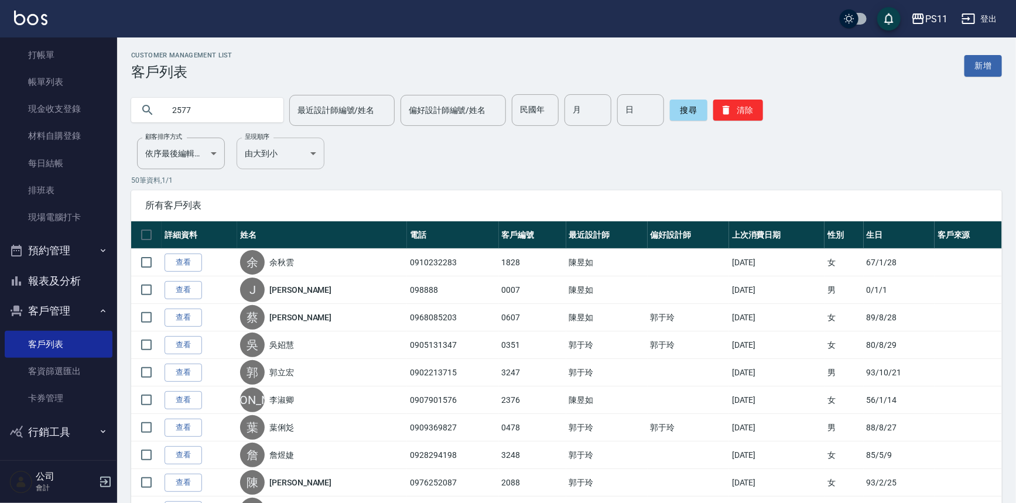
type input "2577"
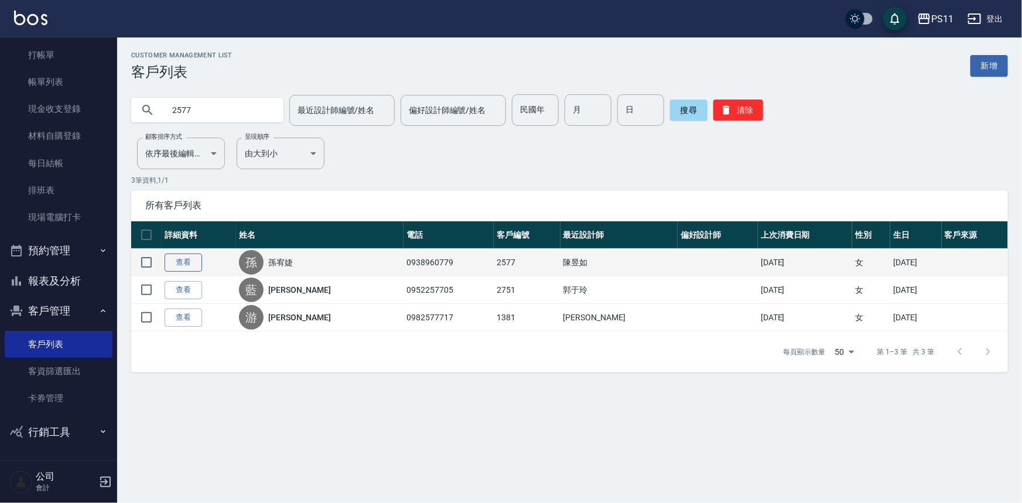
click at [192, 262] on link "查看" at bounding box center [183, 263] width 37 height 18
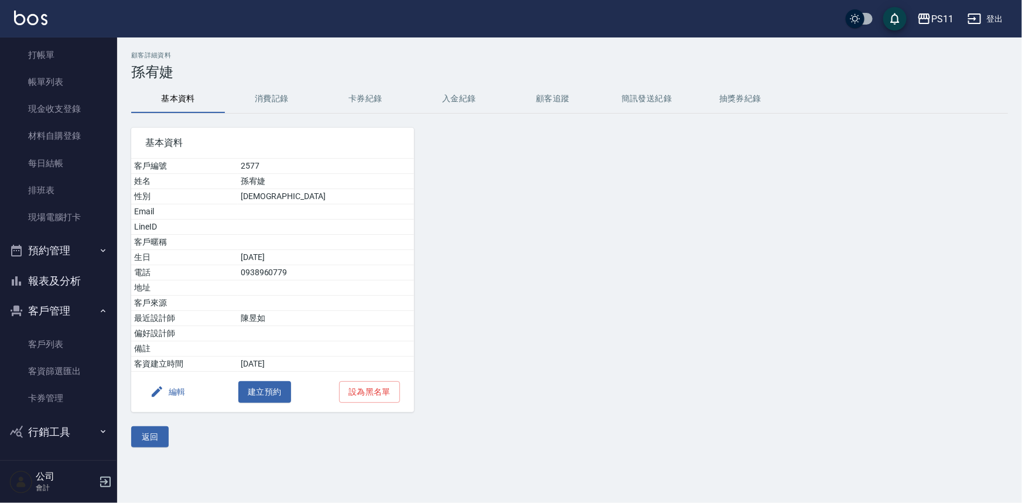
click at [250, 98] on button "消費記錄" at bounding box center [272, 99] width 94 height 28
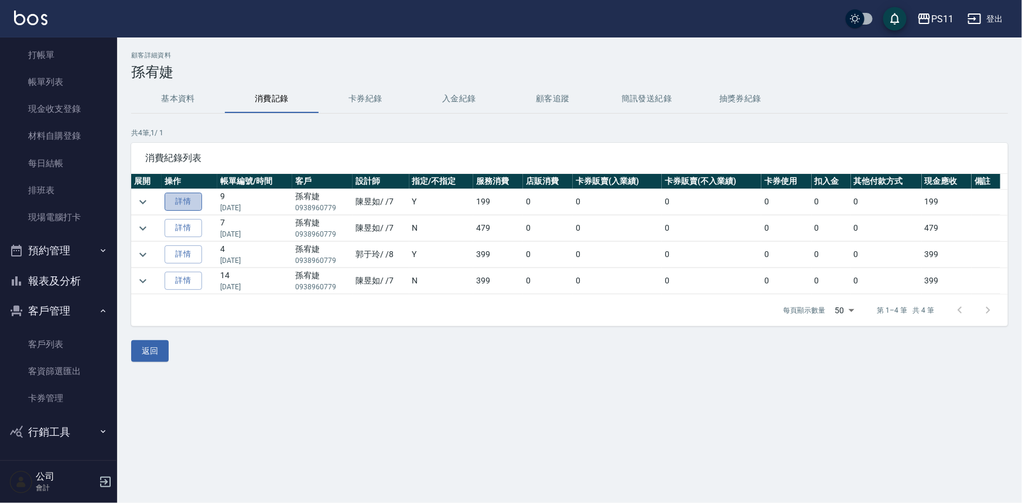
click at [179, 209] on link "詳情" at bounding box center [183, 202] width 37 height 18
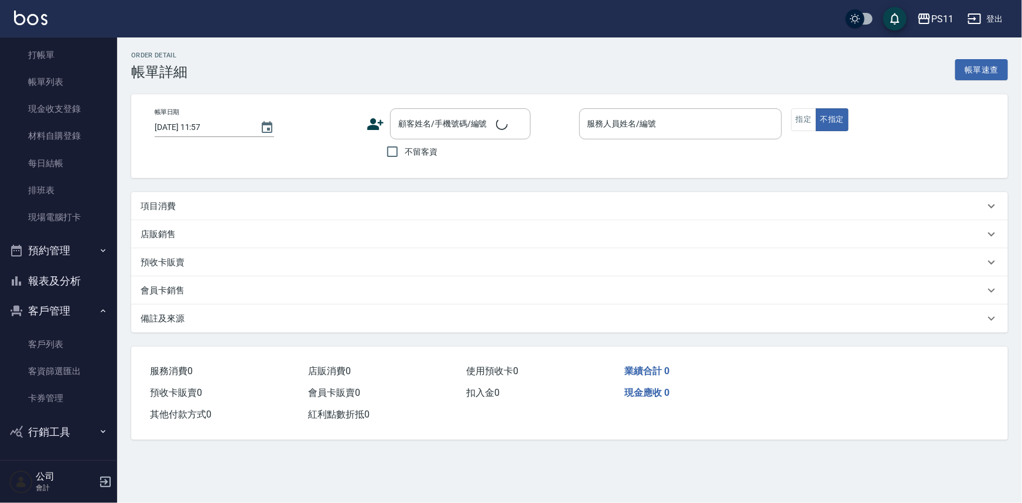
type input "[DATE] 17:22"
type input "陳昱如-7"
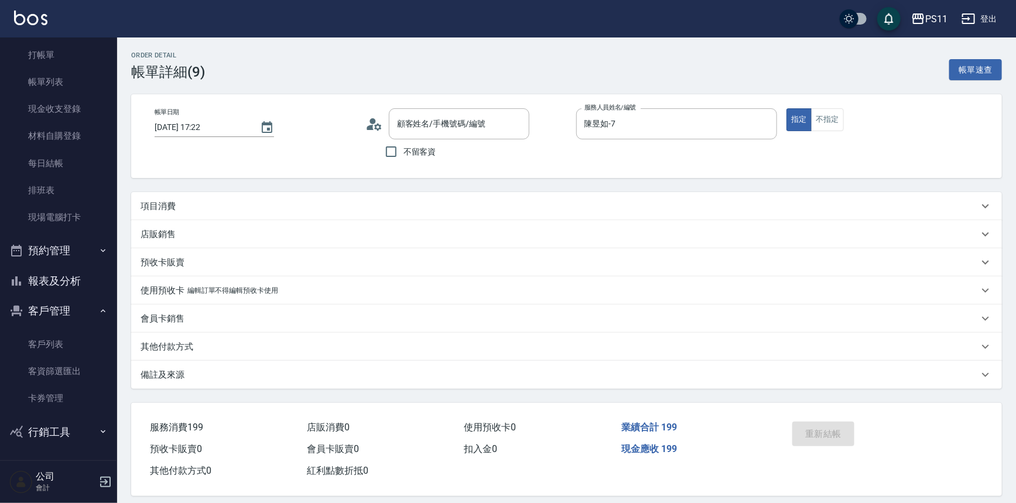
type input "孫宥婕/0938960779/2577"
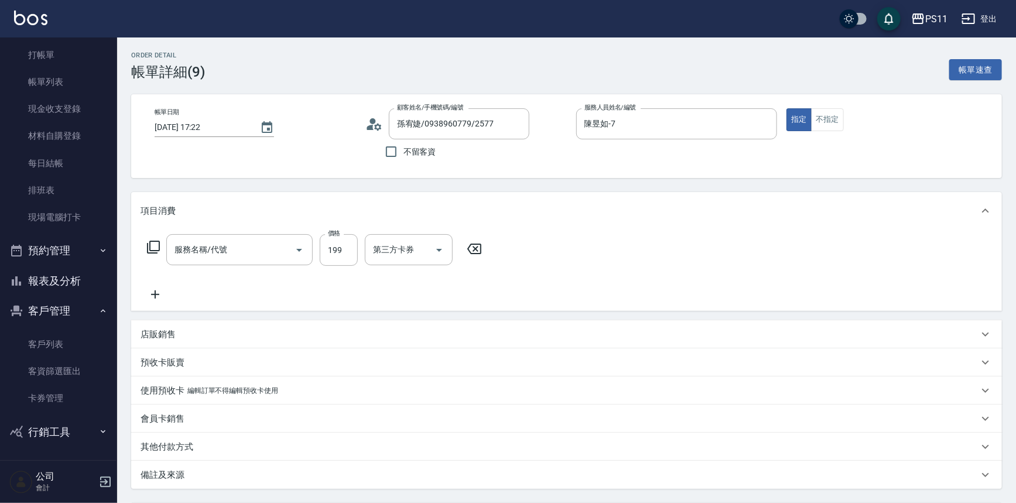
type input "指定剪髮優惠(2250)"
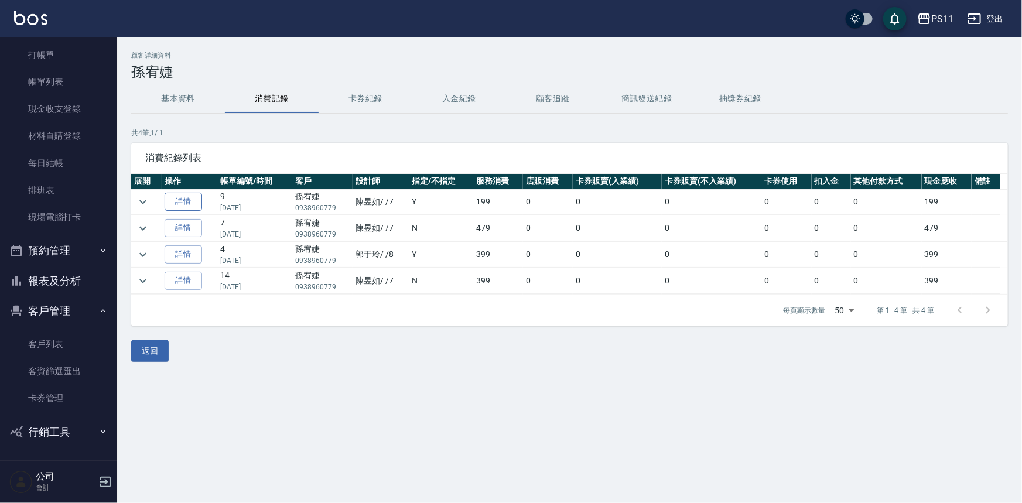
click at [182, 197] on link "詳情" at bounding box center [183, 202] width 37 height 18
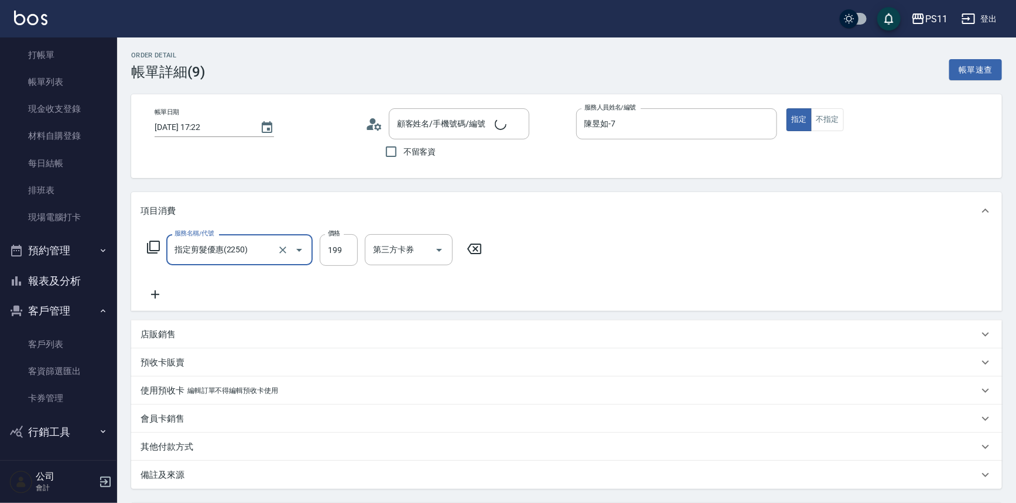
type input "孫宥婕/0938960779/2577"
